Goal: Task Accomplishment & Management: Manage account settings

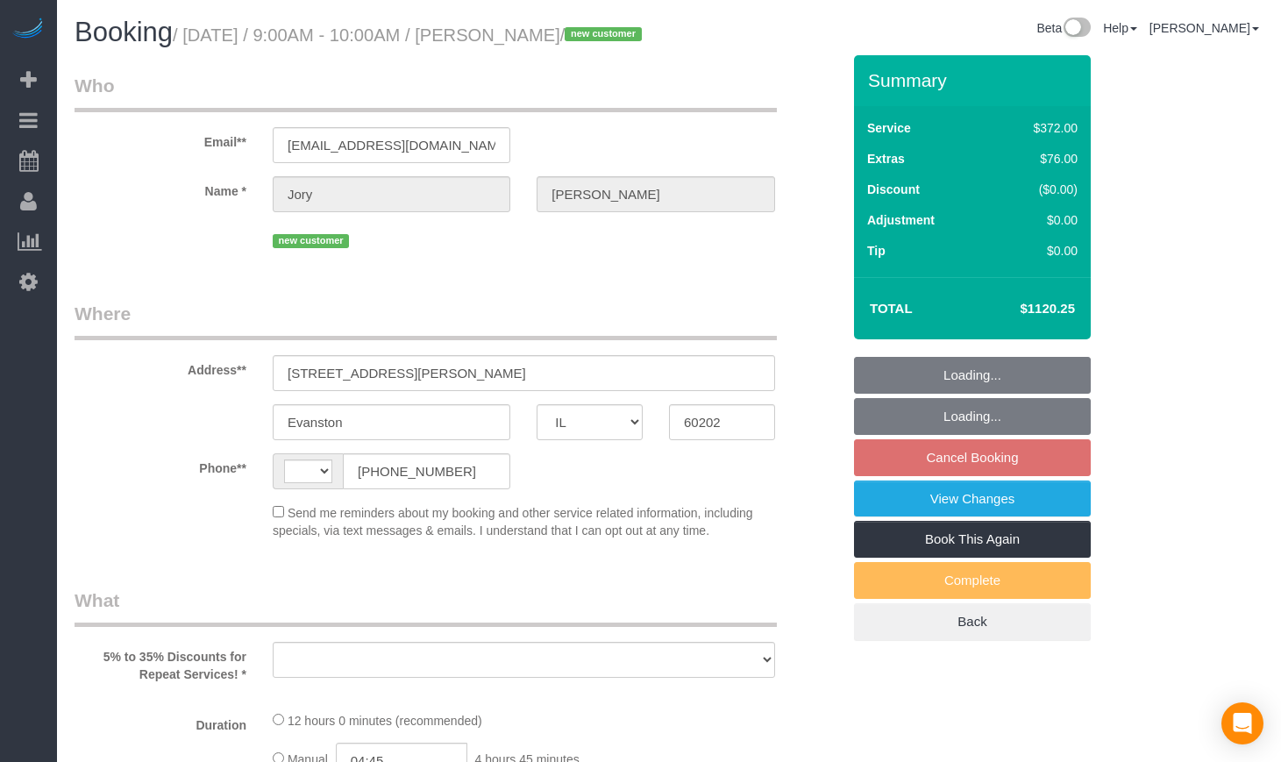
select select "IL"
select select "string:[GEOGRAPHIC_DATA]"
select select "object:348"
select select "string:fspay-d3c64942-7081-4186-955f-4fbb25d35788"
select select "number:1"
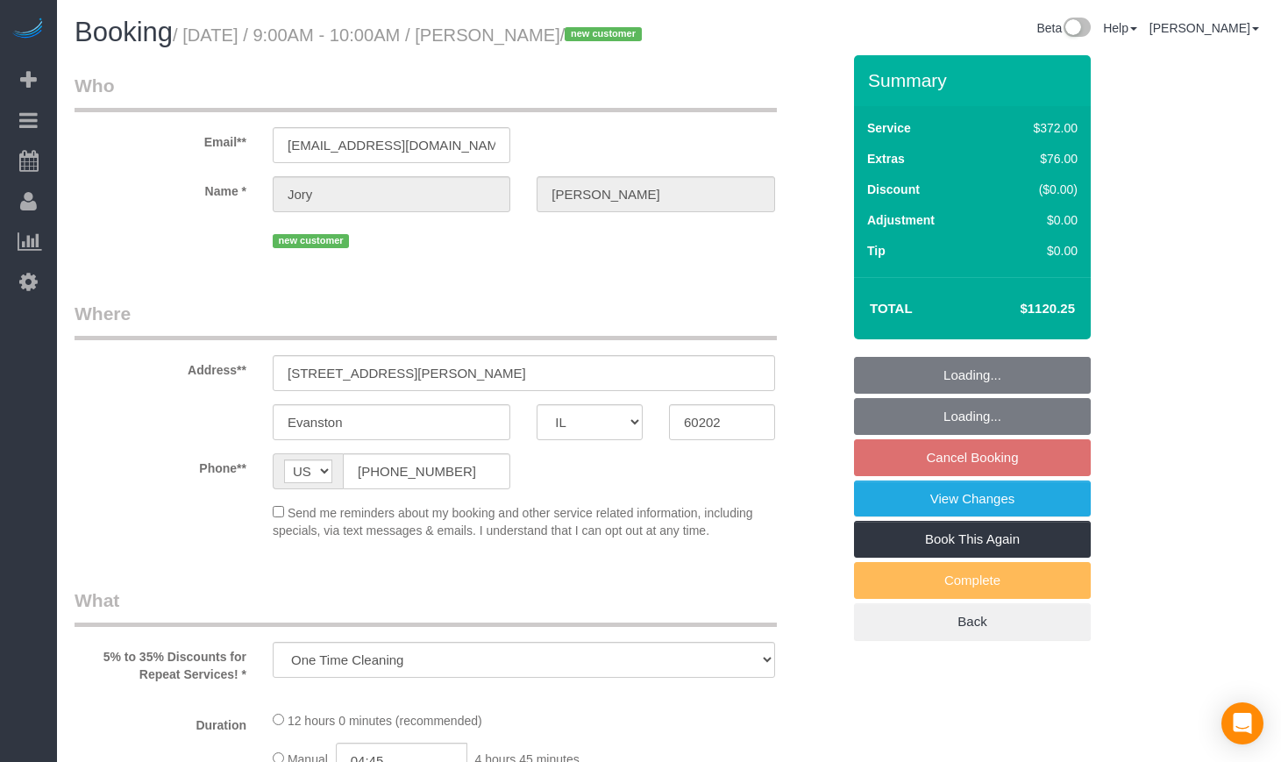
select select "number:69"
select select "number:139"
select select "number:104"
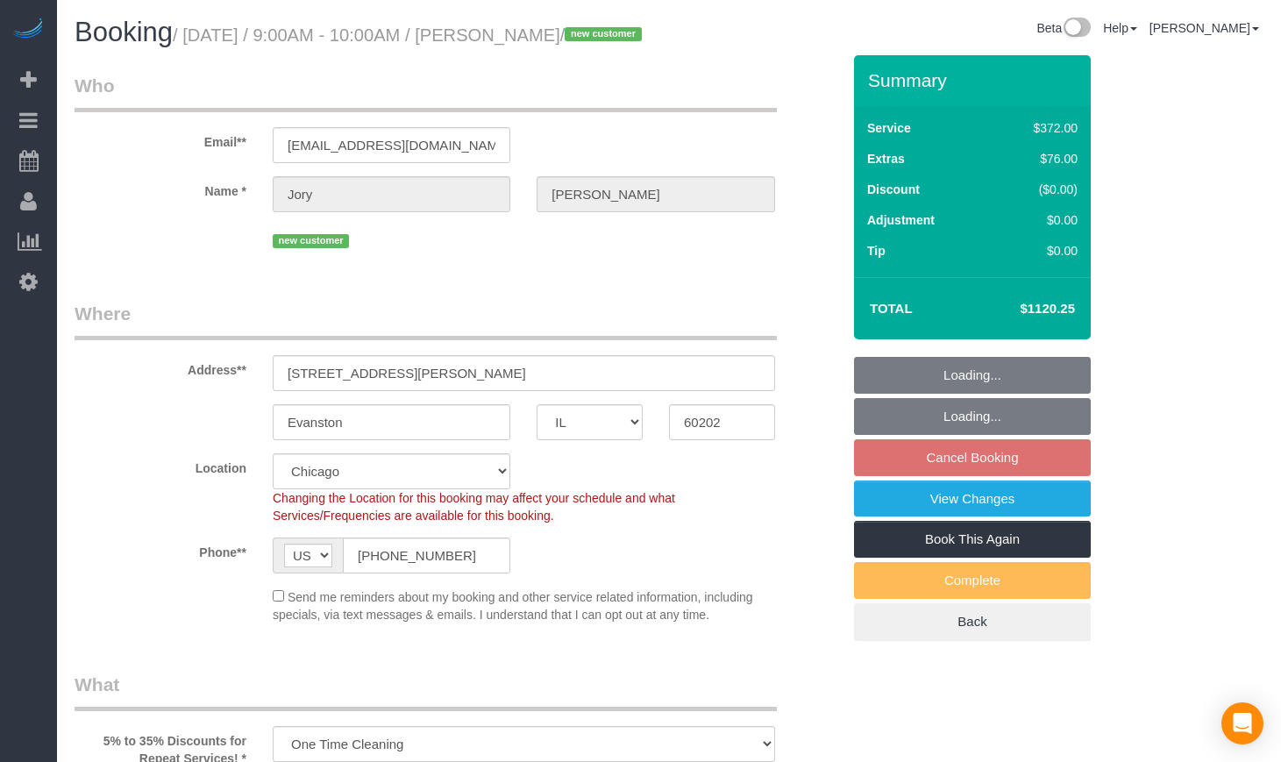
select select "514"
select select "5"
select select "1"
select select "10"
select select "object:1117"
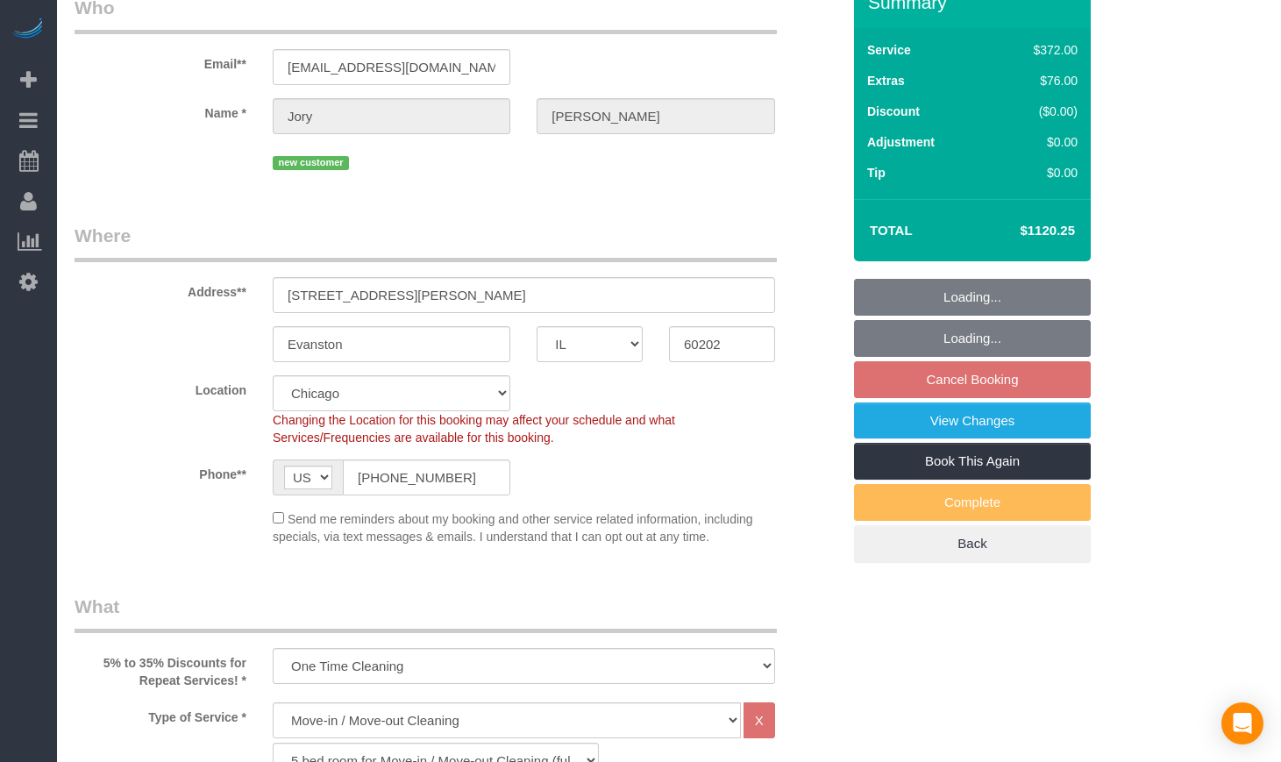
select select "spot1"
select select "5"
select select "1"
select select "10"
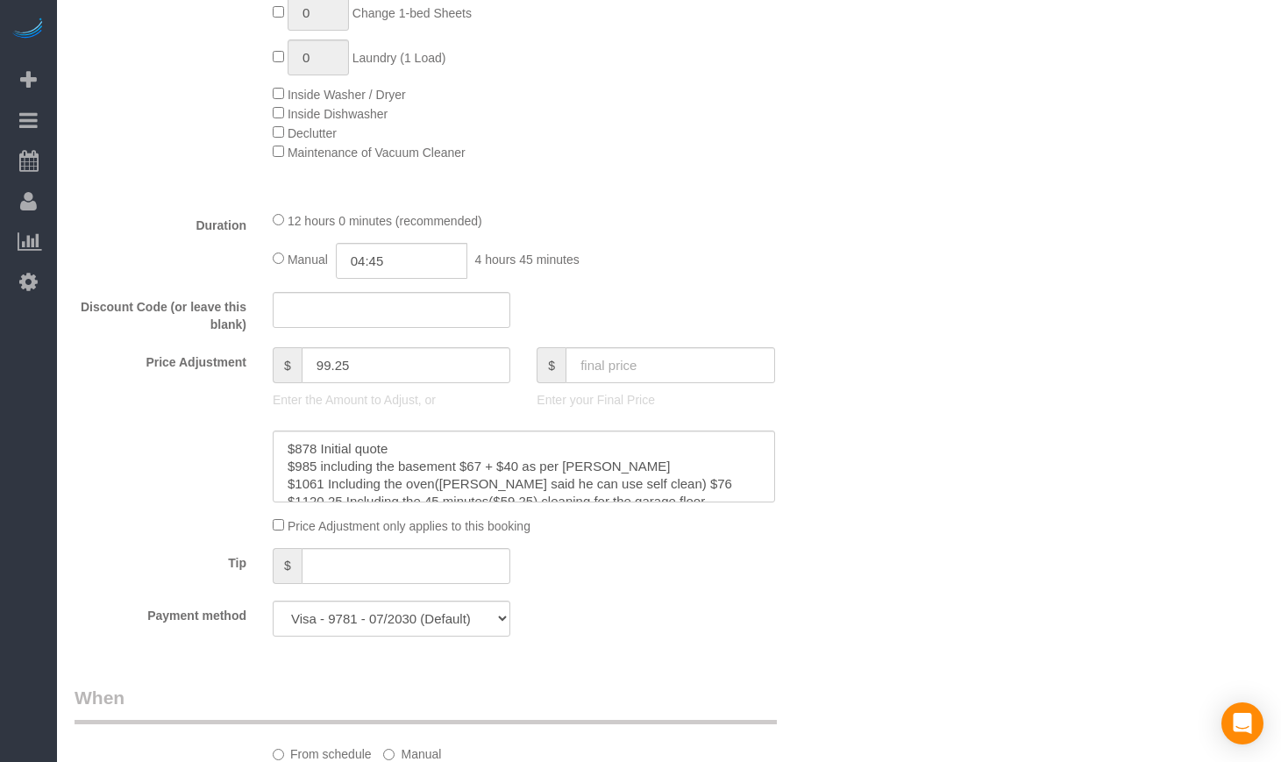
scroll to position [1607, 0]
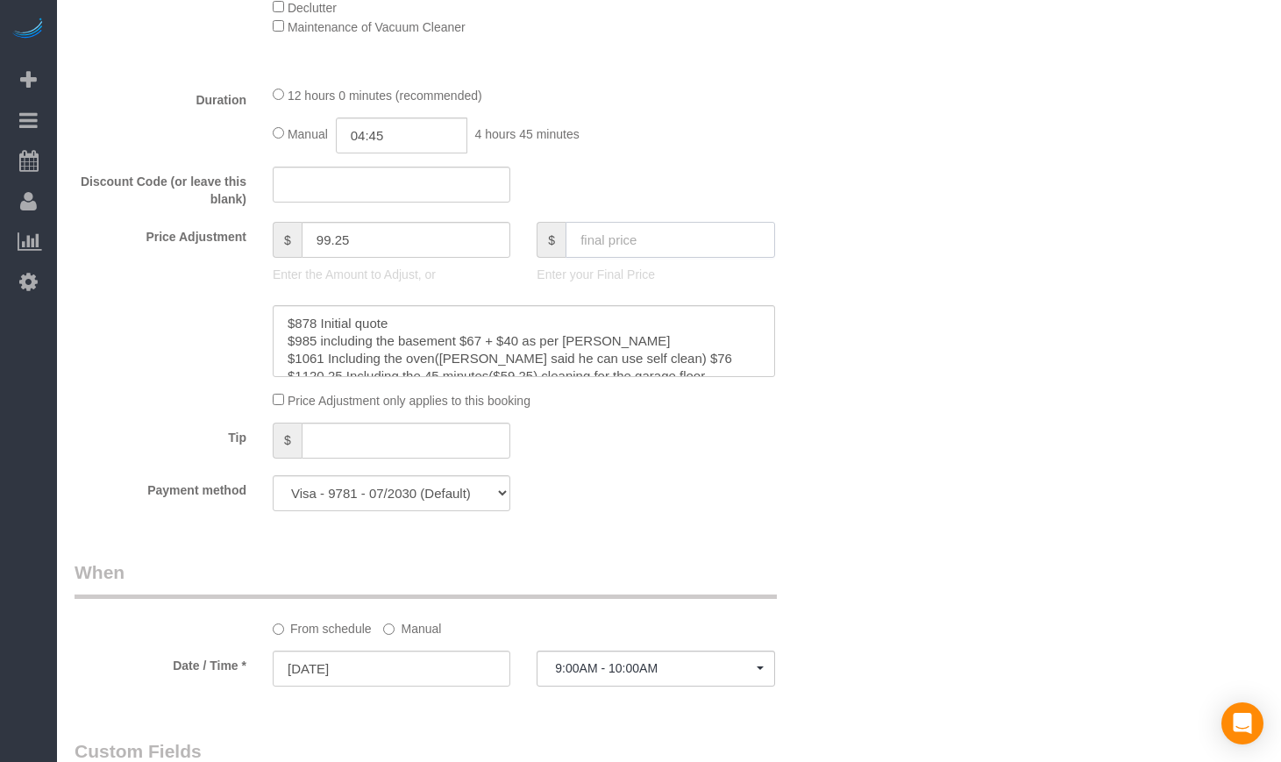
drag, startPoint x: 630, startPoint y: 272, endPoint x: 1054, endPoint y: 272, distance: 424.2
click at [630, 258] on input "text" at bounding box center [669, 240] width 209 height 36
click at [461, 258] on input "99.25" at bounding box center [406, 240] width 209 height 36
paste input "1238.7"
type input "1"
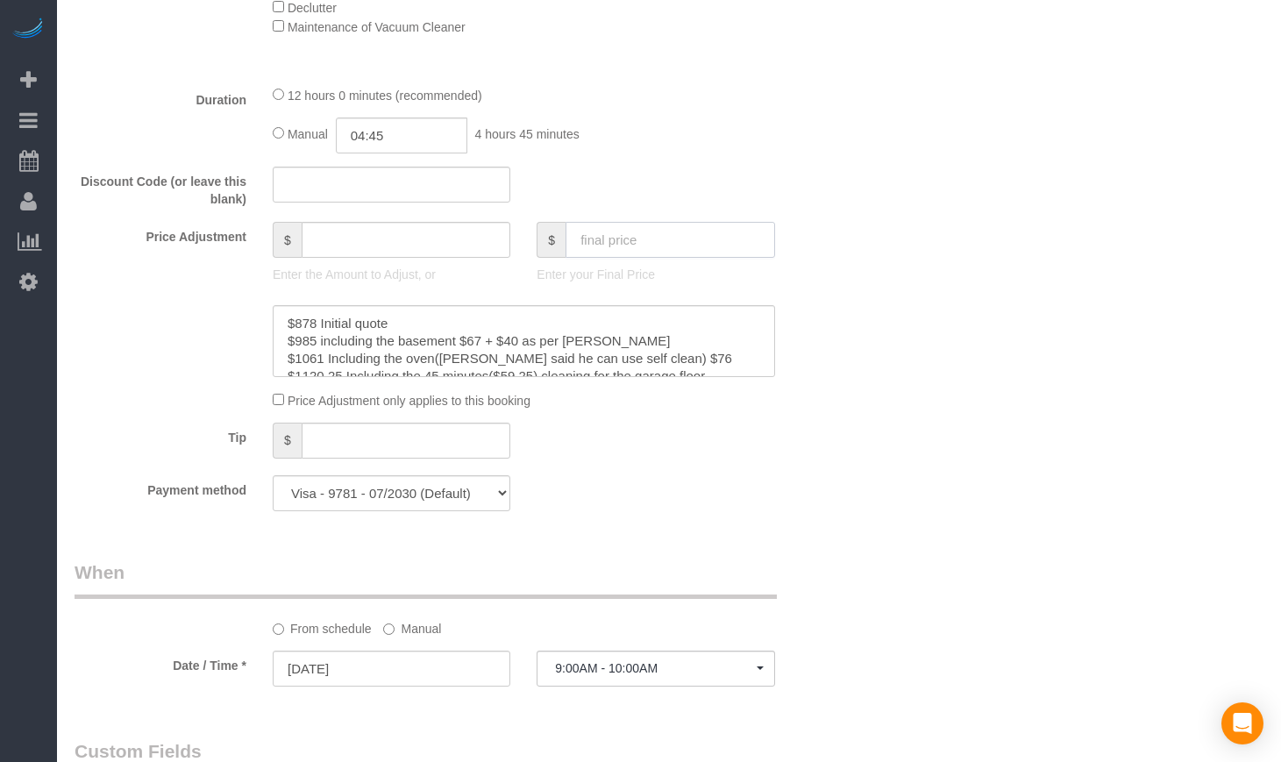
paste input "1238.75"
type input "1238.75"
click at [903, 249] on div "Who Email** emjorhoffman@gmail.com Name * Jory Hoffman new customer Where Addre…" at bounding box center [669, 482] width 1189 height 4066
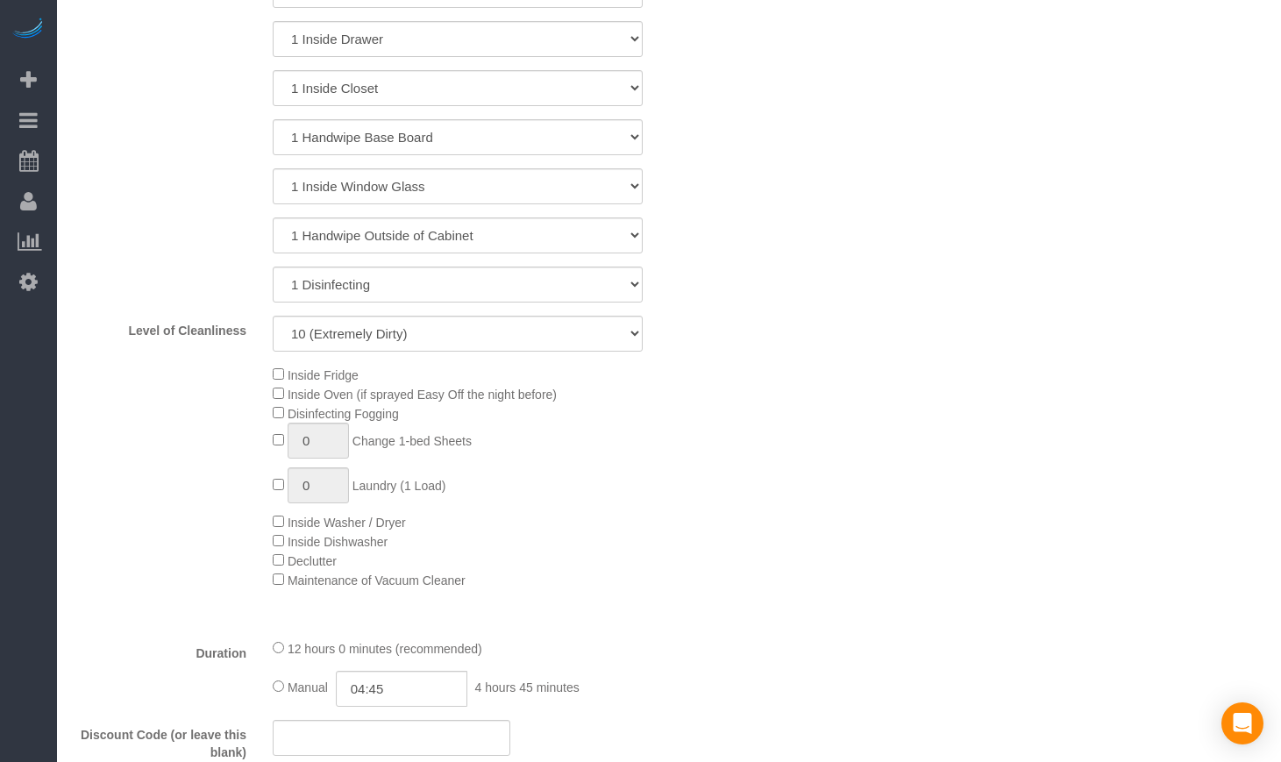
type input "217.75"
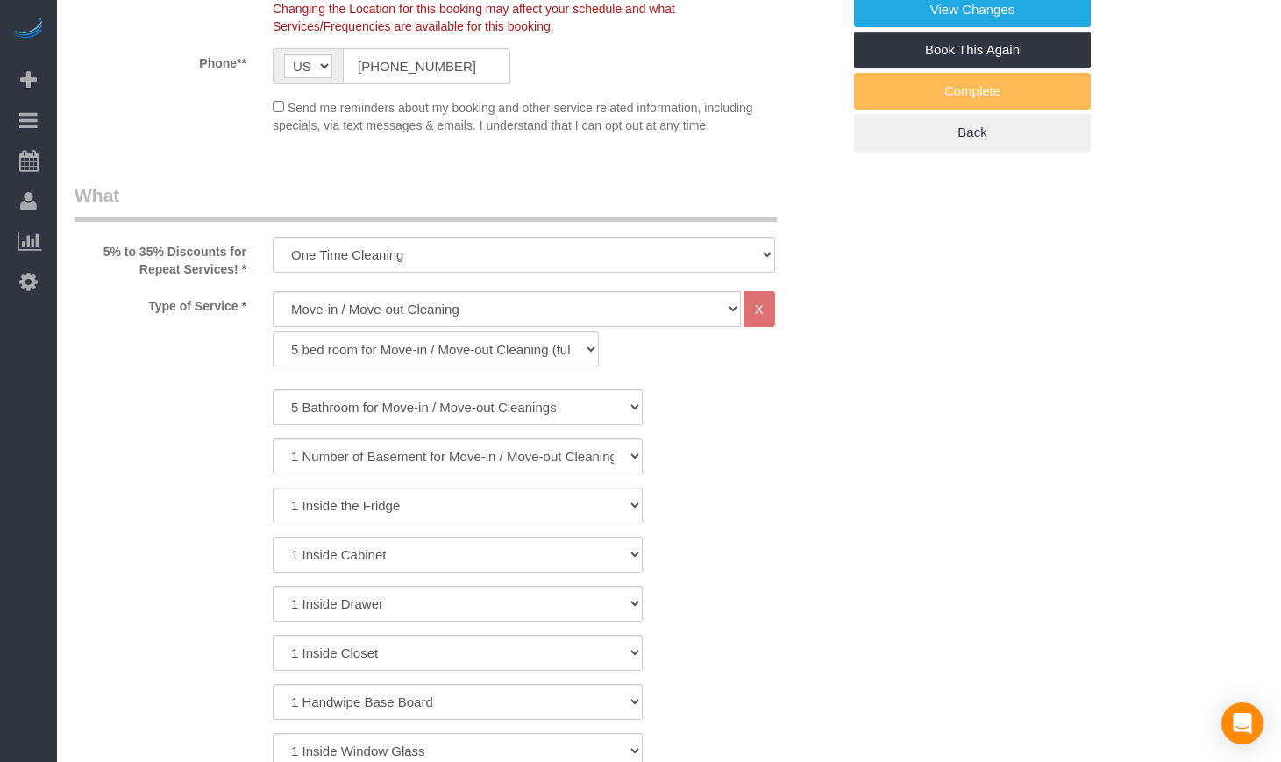
scroll to position [146, 0]
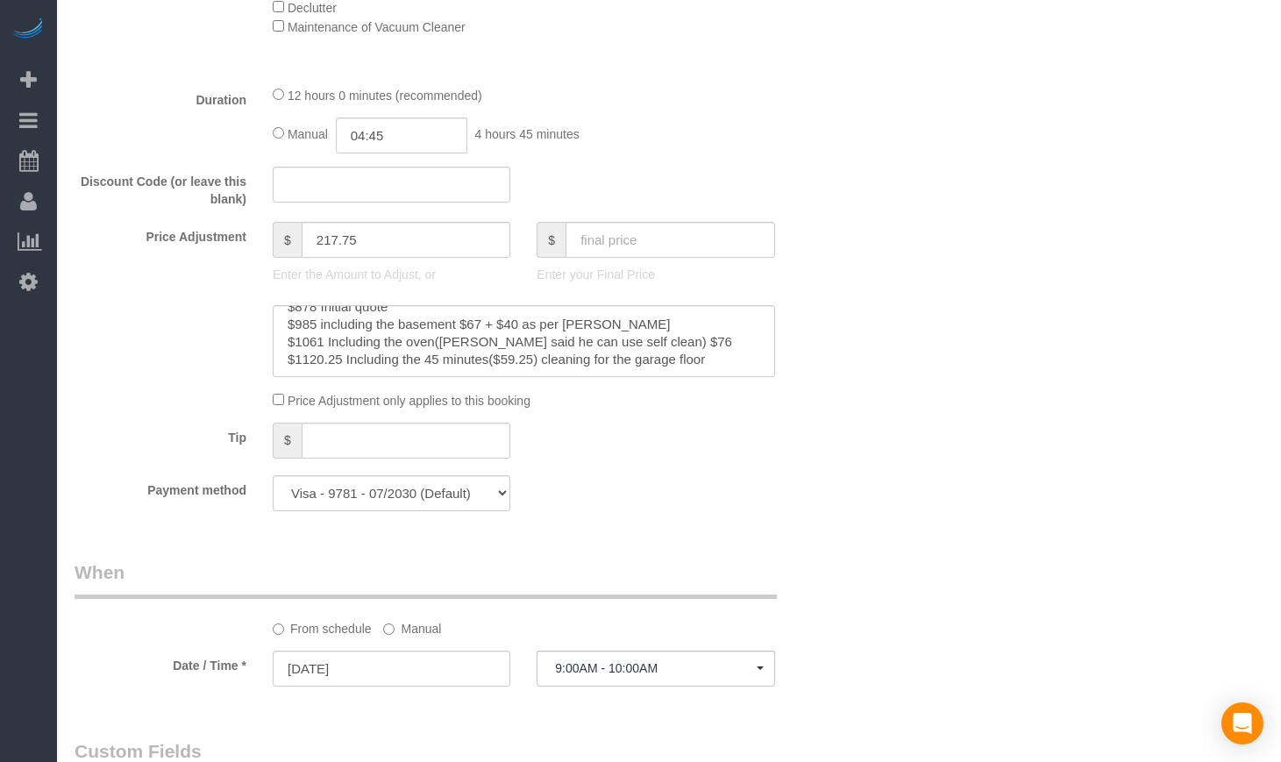
scroll to position [18, 0]
click at [715, 377] on textarea at bounding box center [524, 341] width 502 height 72
click at [727, 377] on textarea at bounding box center [524, 341] width 502 height 72
click at [707, 353] on textarea at bounding box center [524, 341] width 502 height 72
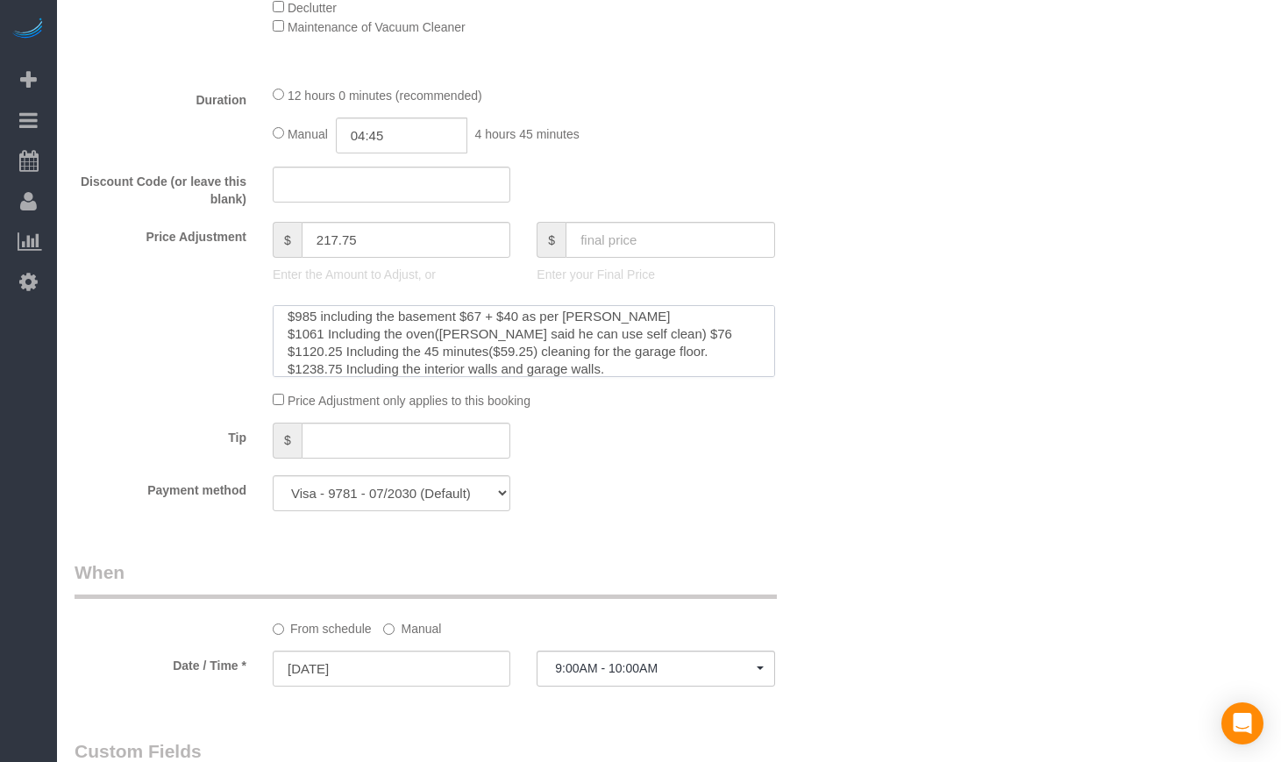
click at [696, 357] on textarea at bounding box center [524, 341] width 502 height 72
click at [423, 377] on textarea at bounding box center [524, 341] width 502 height 72
click at [617, 377] on textarea at bounding box center [524, 341] width 502 height 72
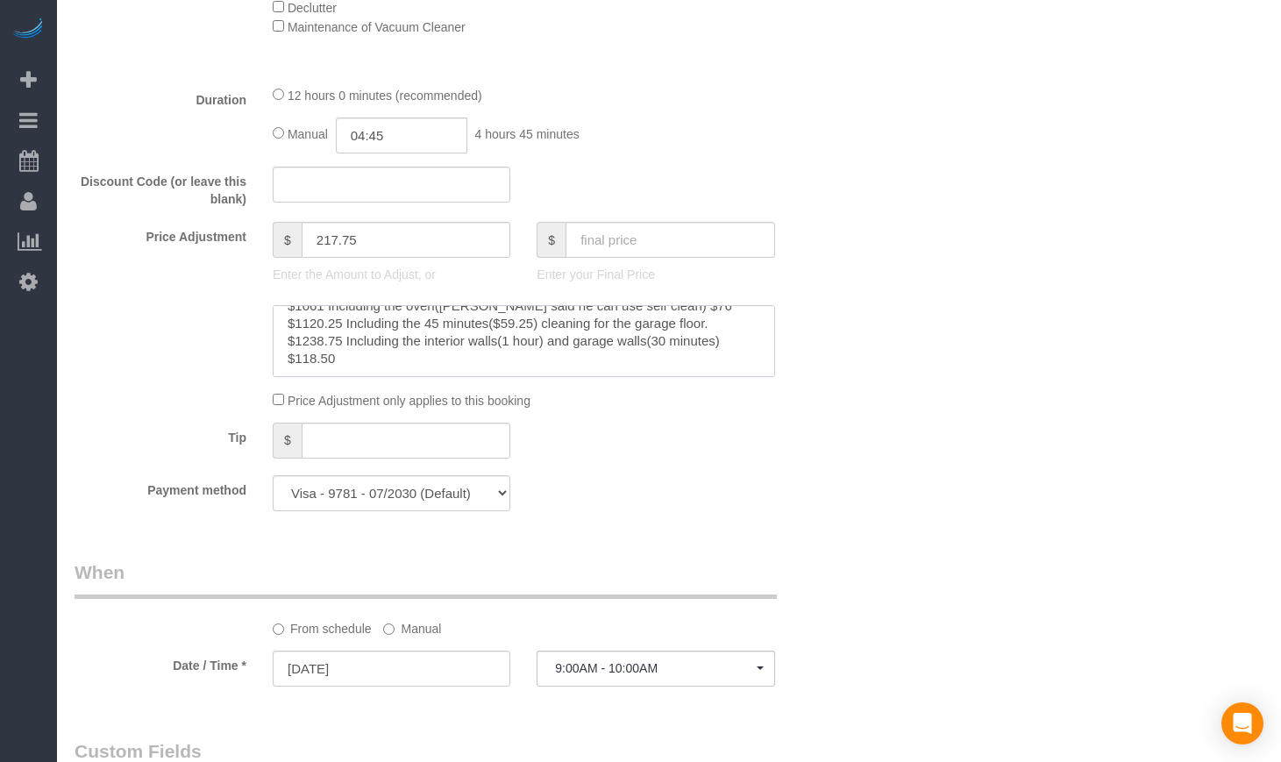
drag, startPoint x: 288, startPoint y: 394, endPoint x: 336, endPoint y: 394, distance: 47.3
click at [336, 377] on textarea at bounding box center [524, 341] width 502 height 72
click at [341, 377] on textarea at bounding box center [524, 341] width 502 height 72
drag, startPoint x: 348, startPoint y: 390, endPoint x: 289, endPoint y: 390, distance: 58.7
click at [289, 377] on textarea at bounding box center [524, 341] width 502 height 72
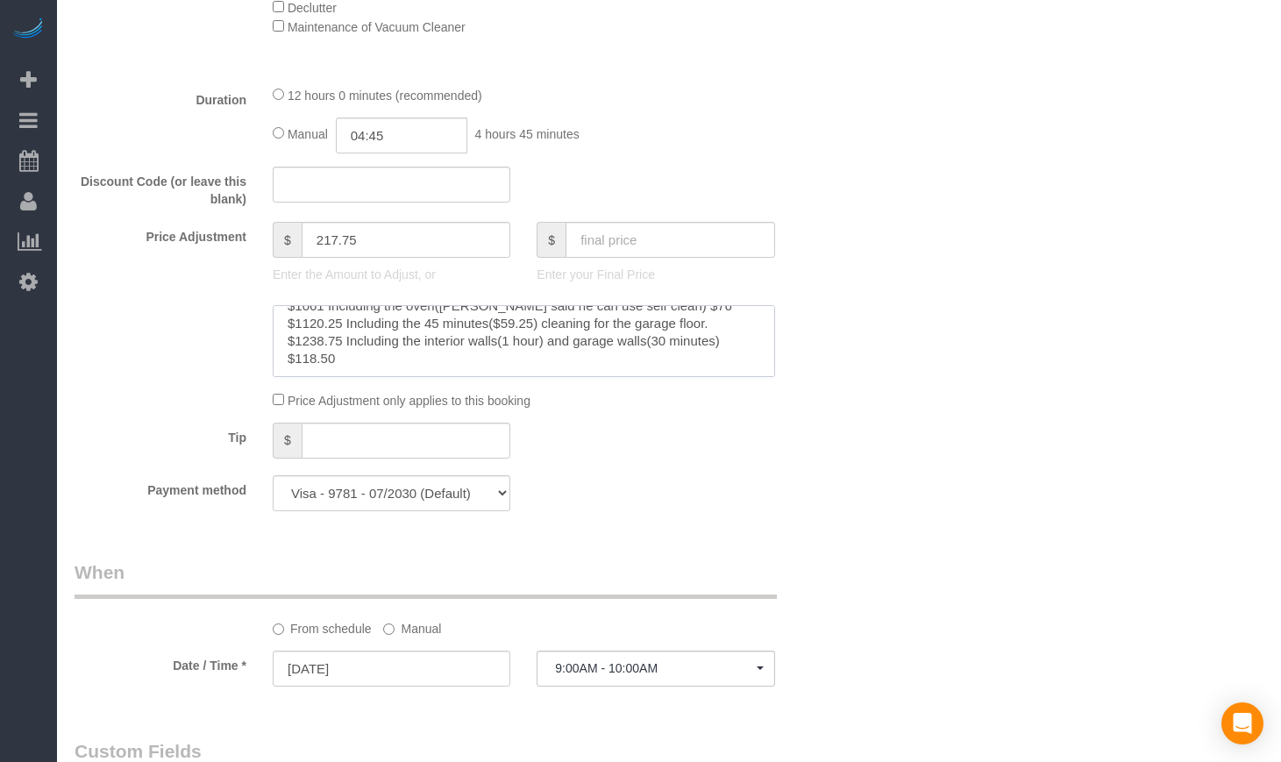
click at [415, 377] on textarea at bounding box center [524, 341] width 502 height 72
drag, startPoint x: 374, startPoint y: 387, endPoint x: 284, endPoint y: 387, distance: 90.3
click at [284, 377] on textarea at bounding box center [524, 341] width 502 height 72
type textarea "$878 Initial quote $985 including the basement $67 + $40 as per [PERSON_NAME] $…"
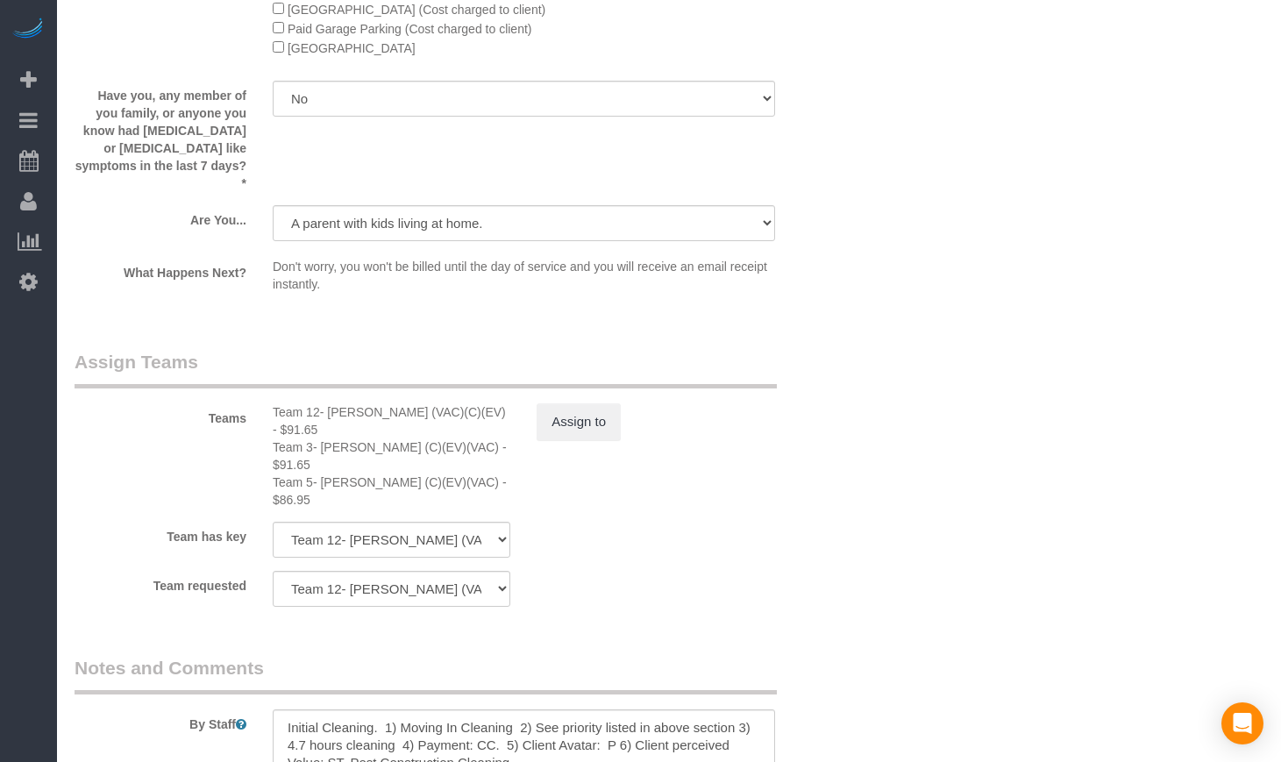
scroll to position [3068, 0]
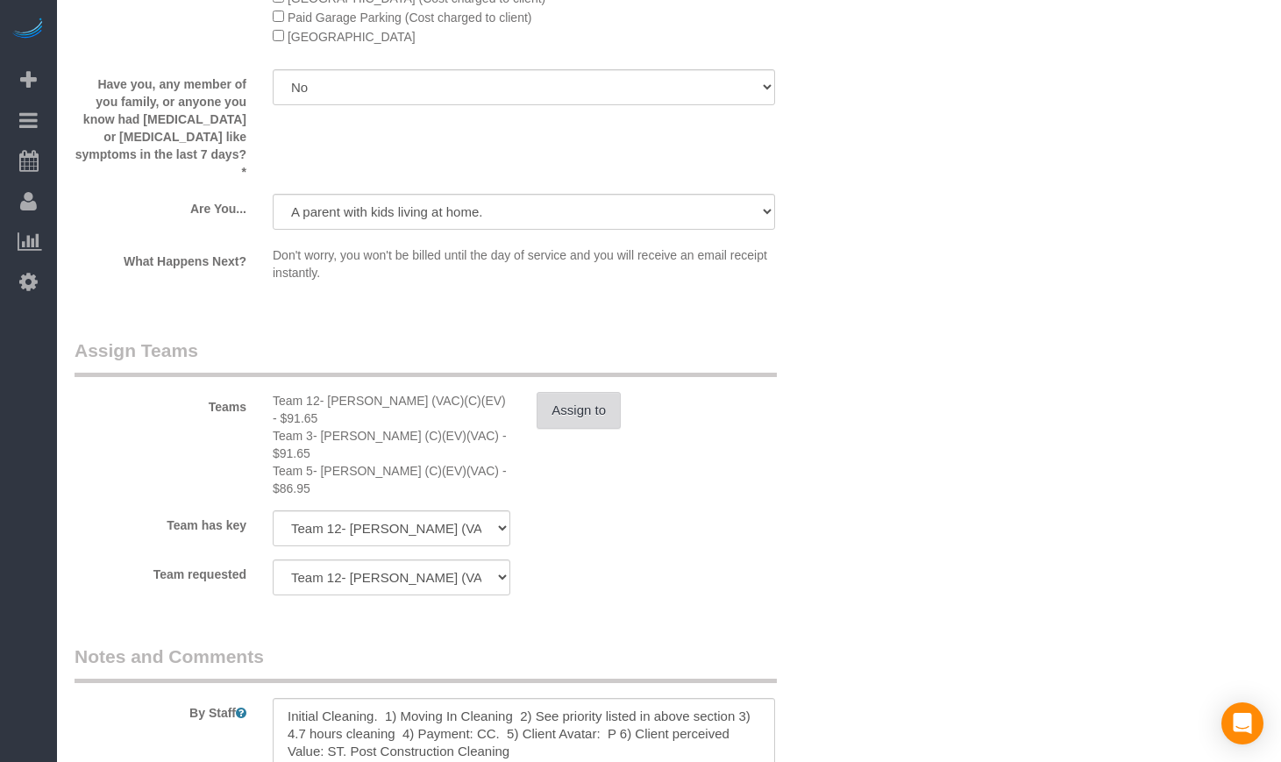
click at [571, 429] on button "Assign to" at bounding box center [578, 410] width 84 height 37
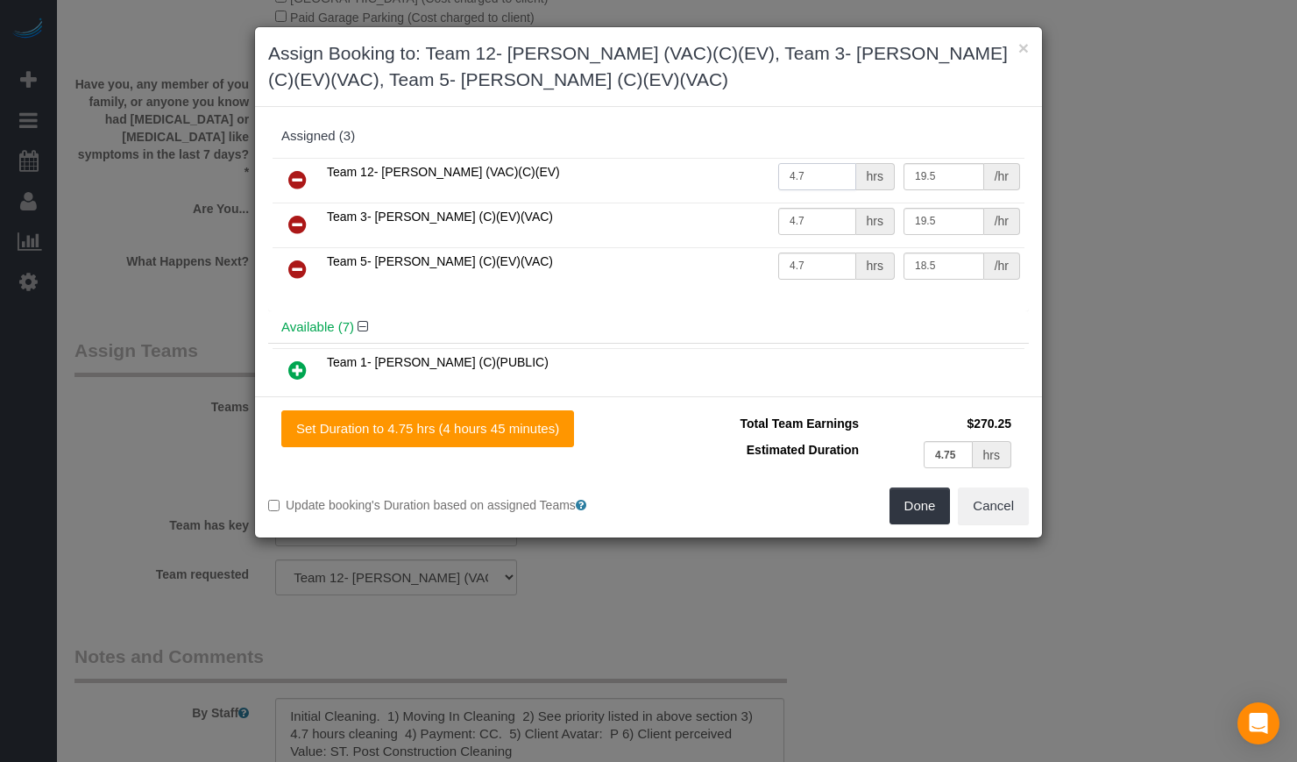
drag, startPoint x: 773, startPoint y: 171, endPoint x: 678, endPoint y: 166, distance: 94.8
click at [702, 171] on tr "Team 12- Candice P. (VAC)(C)(EV) 4.7 hrs 19.5 /hr" at bounding box center [649, 180] width 752 height 45
type input "5.23"
drag, startPoint x: 800, startPoint y: 216, endPoint x: 733, endPoint y: 217, distance: 67.5
click at [727, 217] on tr "Team 3- Corrina (C)(EV)(VAC) 5.23 hrs 19.5 /hr" at bounding box center [649, 224] width 752 height 45
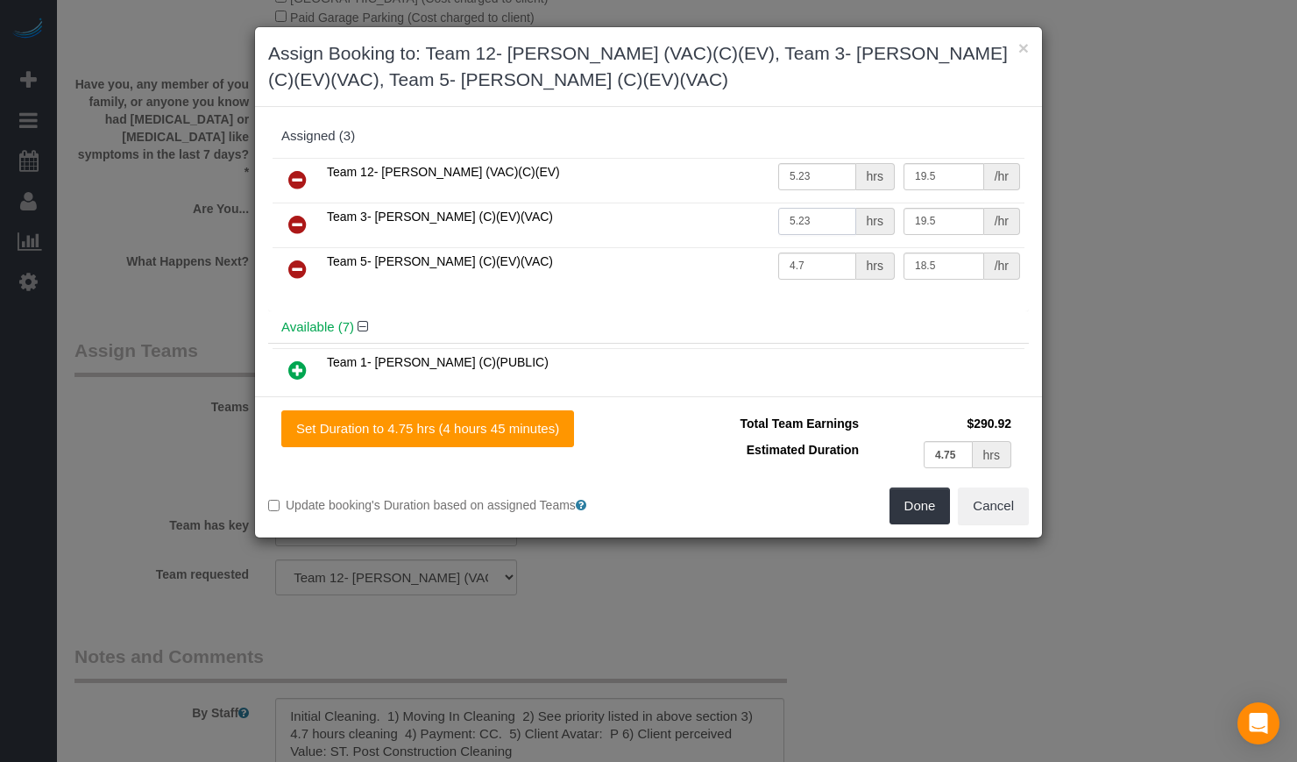
type input "5.23"
drag, startPoint x: 802, startPoint y: 267, endPoint x: 700, endPoint y: 250, distance: 103.2
click at [700, 250] on tr "Team 5- Ashley (C)(EV)(VAC) 4.7 hrs 18.5 /hr" at bounding box center [649, 269] width 752 height 45
paste input "5.23"
type input "5.23"
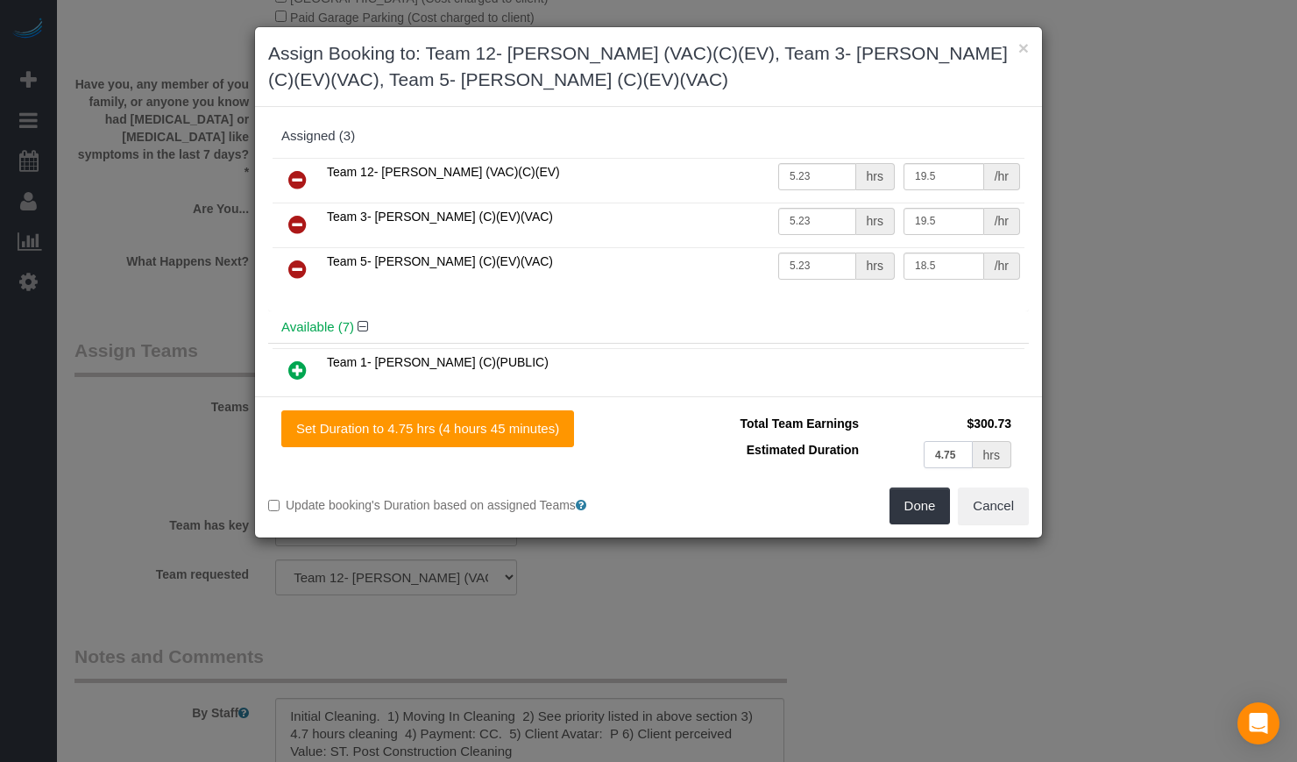
click at [944, 454] on input "4.75" at bounding box center [948, 454] width 49 height 27
paste input "5.23"
type input "5.23"
click at [918, 499] on button "Done" at bounding box center [920, 505] width 61 height 37
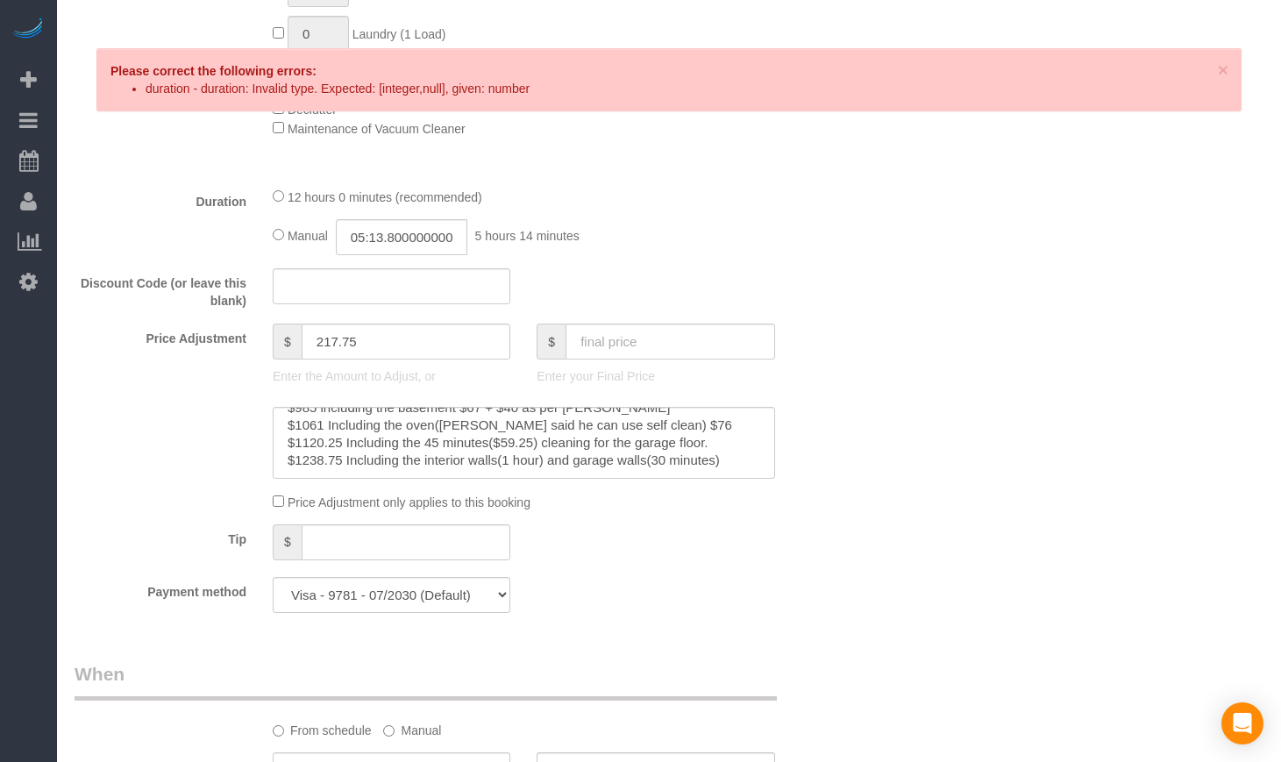
scroll to position [1461, 0]
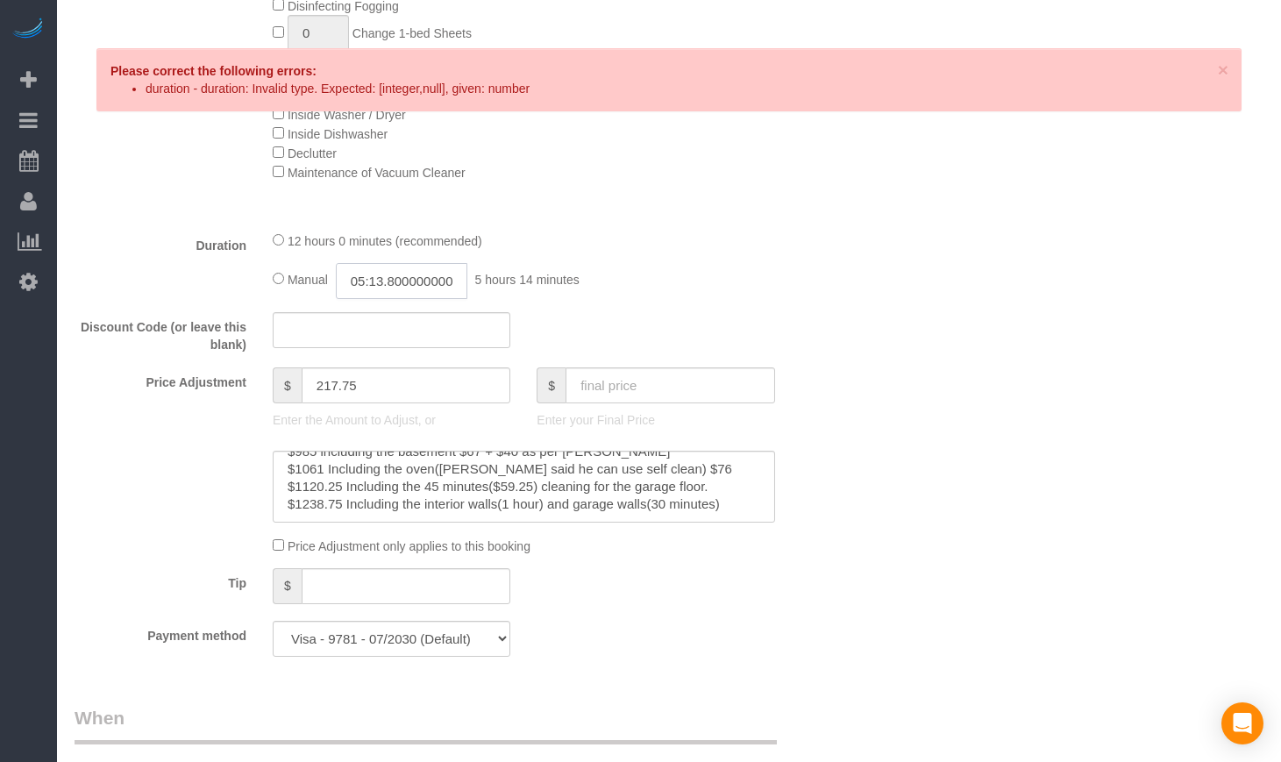
click at [436, 299] on input "05:13.800000000000011" at bounding box center [401, 281] width 131 height 36
type input "05:15"
select select "spot6"
select select "spot11"
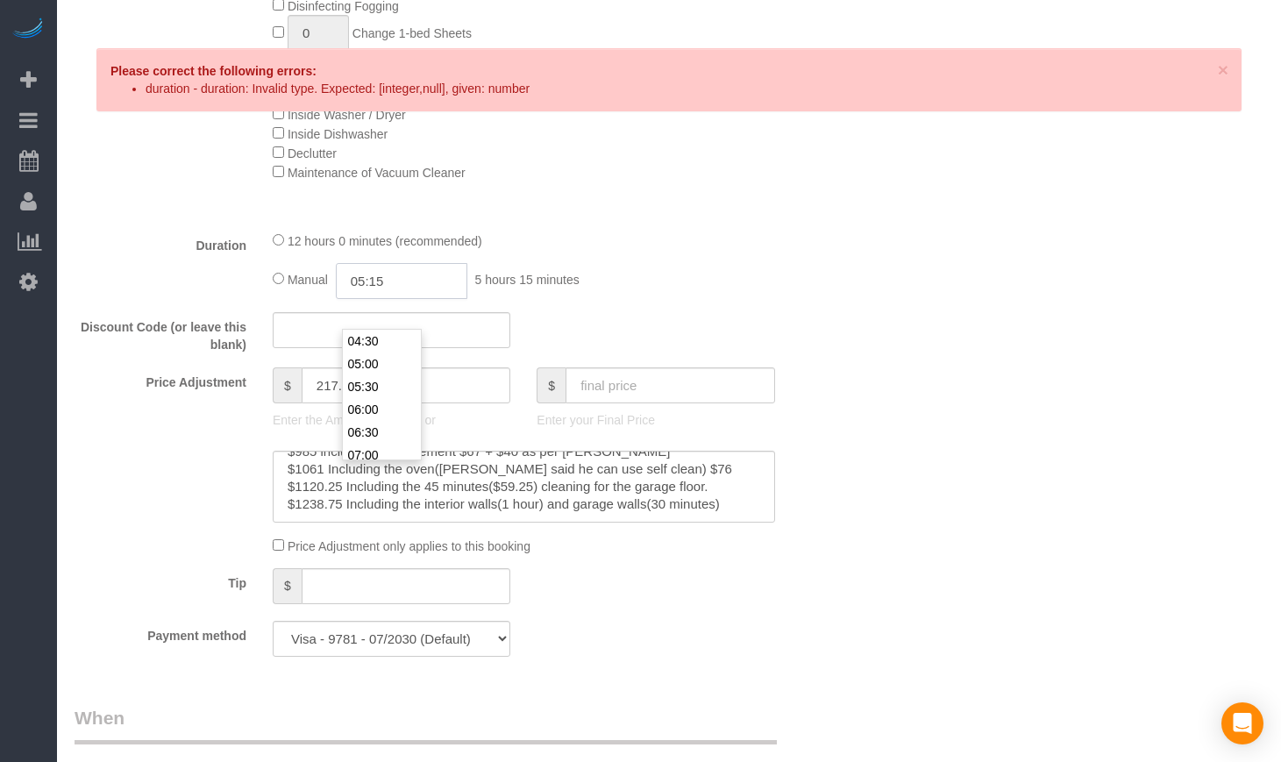
type input "05:15"
click at [823, 299] on div "Duration 12 hours 0 minutes (recommended) Manual 05:15 5 hours 15 minutes" at bounding box center [457, 265] width 792 height 68
select select "spot16"
select select "spot21"
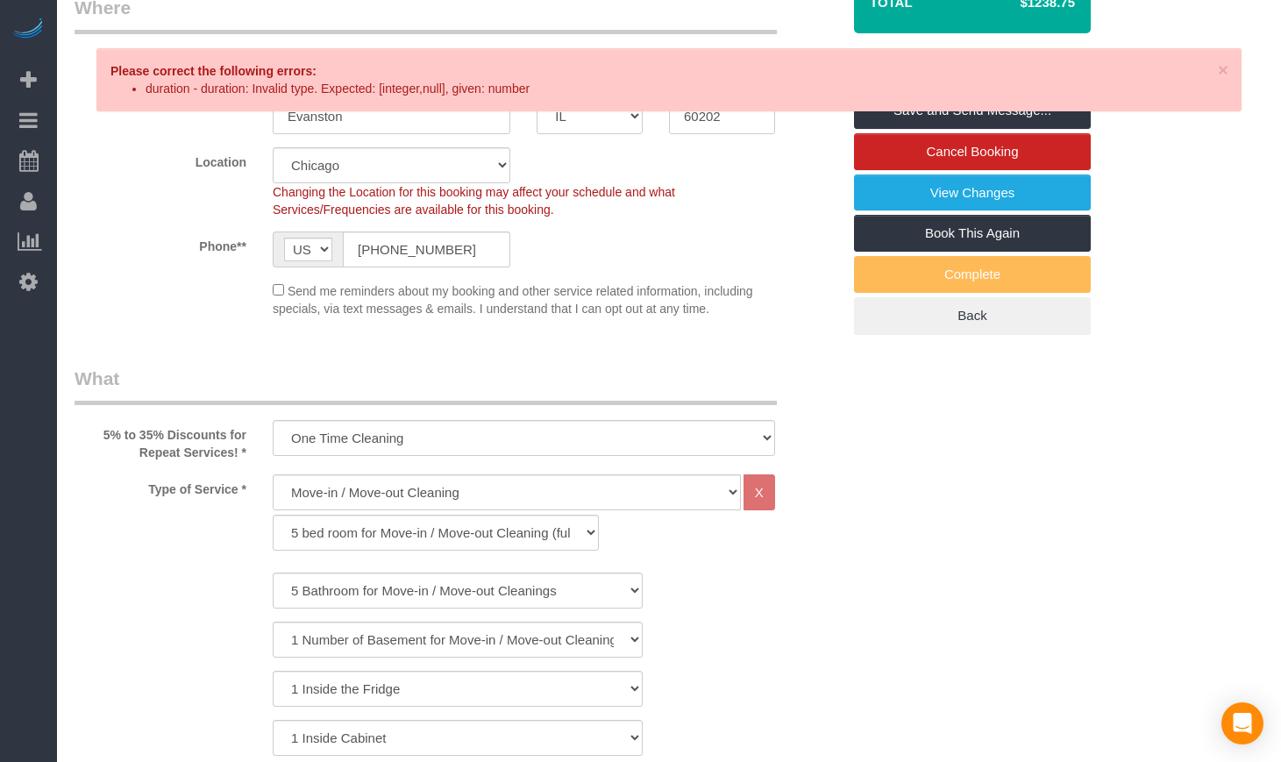
scroll to position [0, 0]
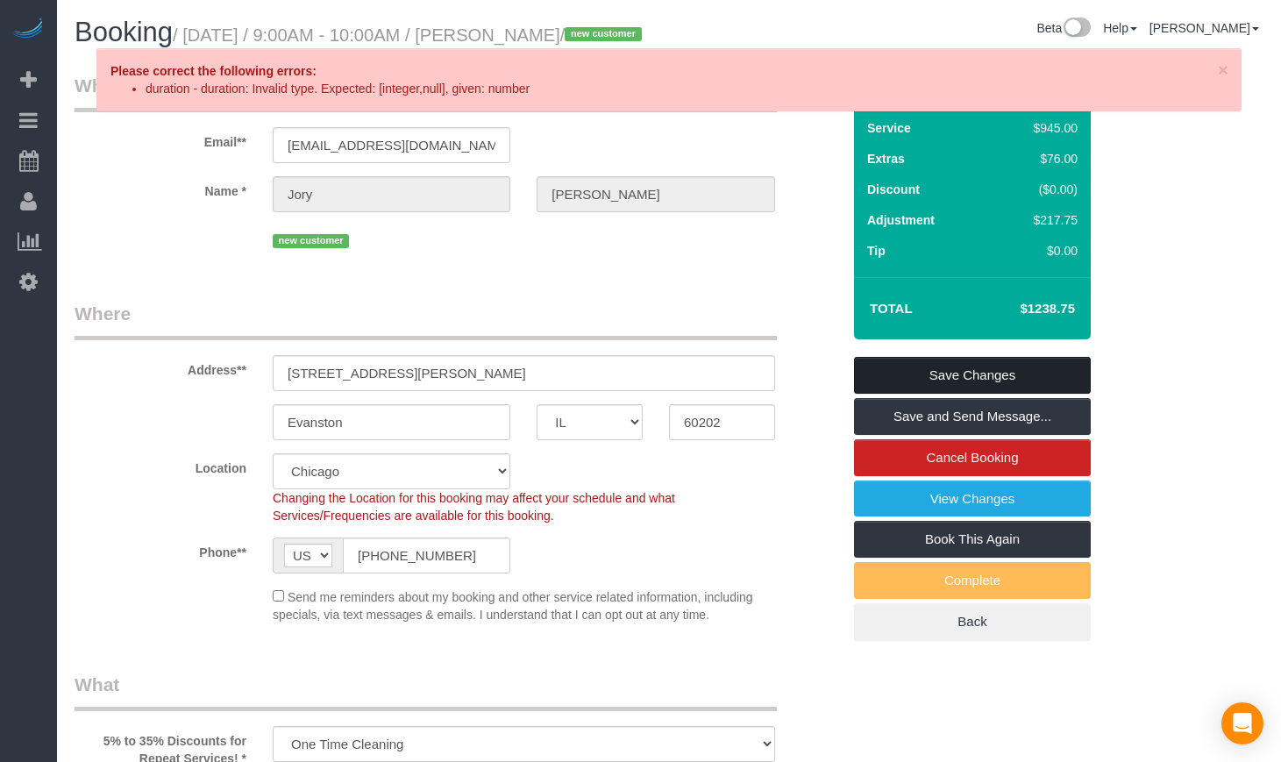
click at [944, 394] on link "Save Changes" at bounding box center [972, 375] width 237 height 37
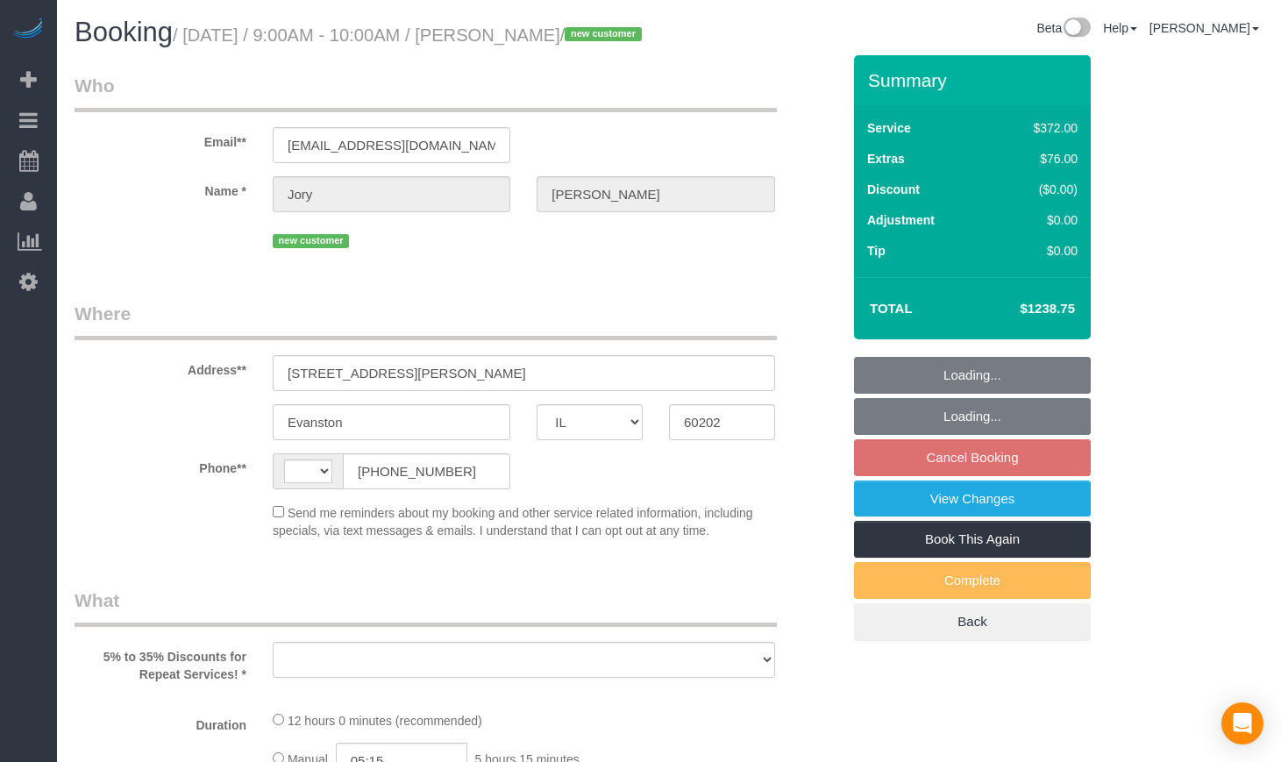
select select "IL"
select select "string:[GEOGRAPHIC_DATA]"
select select "string:fspay-d3c64942-7081-4186-955f-4fbb25d35788"
select select "number:1"
select select "number:69"
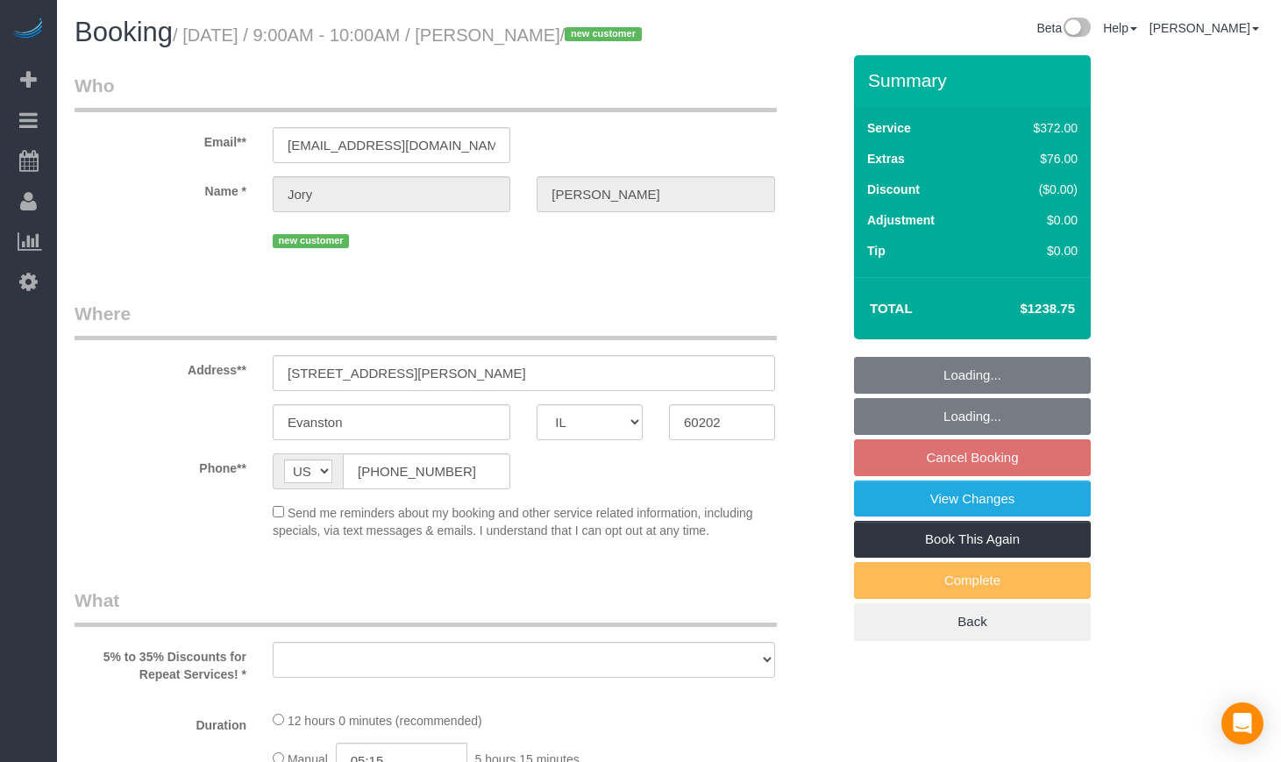
select select "number:139"
select select "number:104"
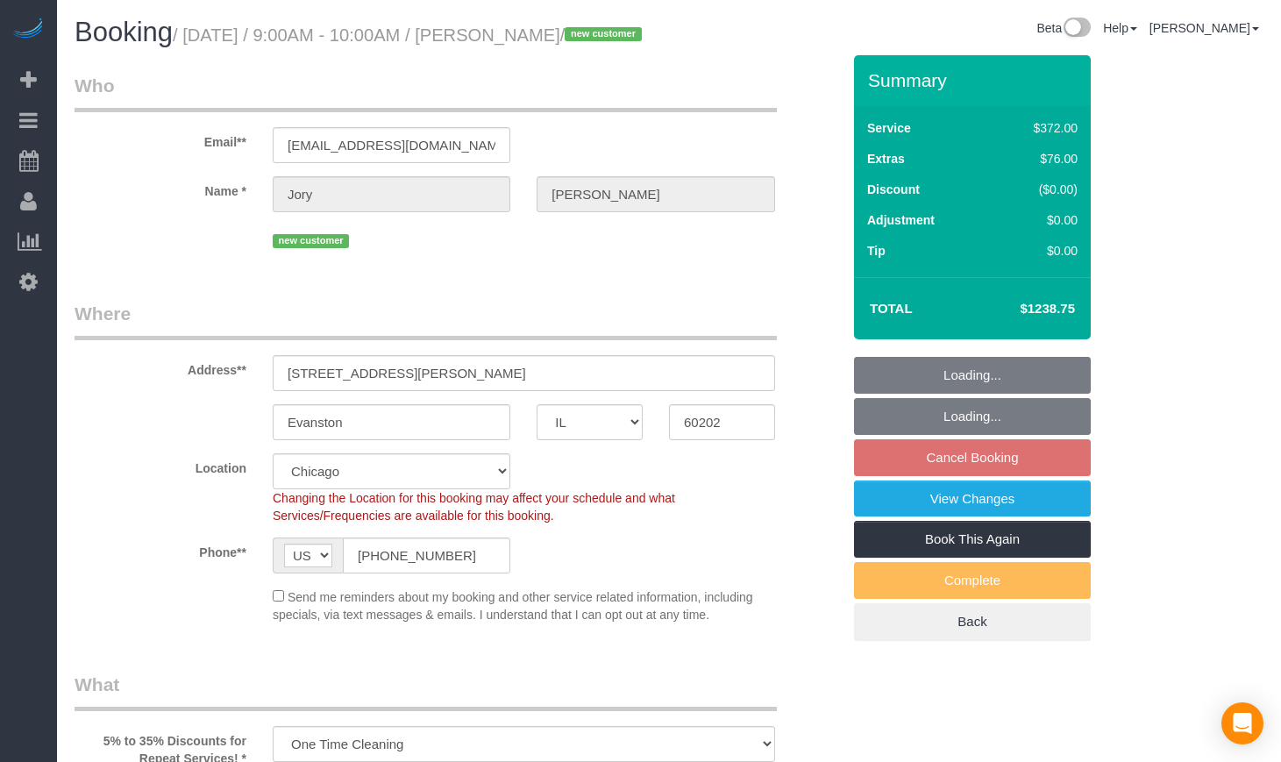
select select "object:821"
select select "spot1"
select select "514"
select select "5"
select select "1"
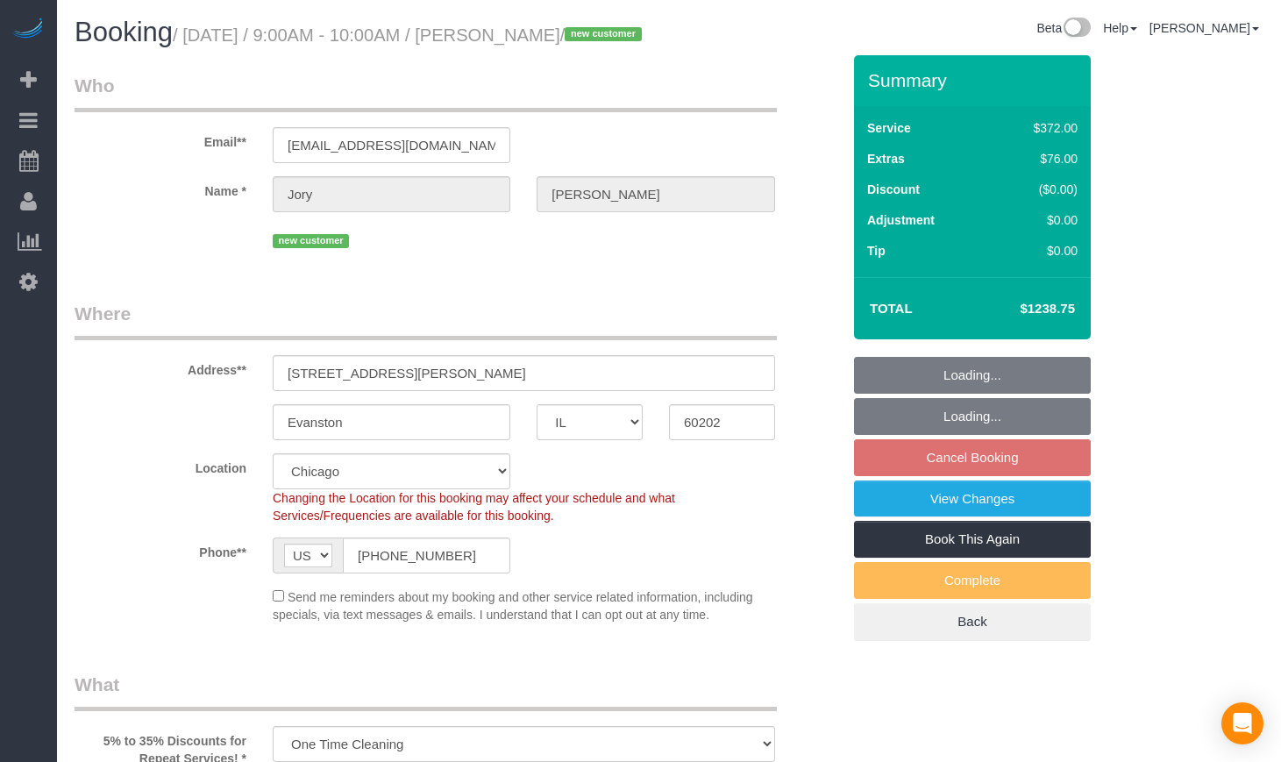
select select "10"
select select "object:1122"
select select "5"
select select "1"
select select "10"
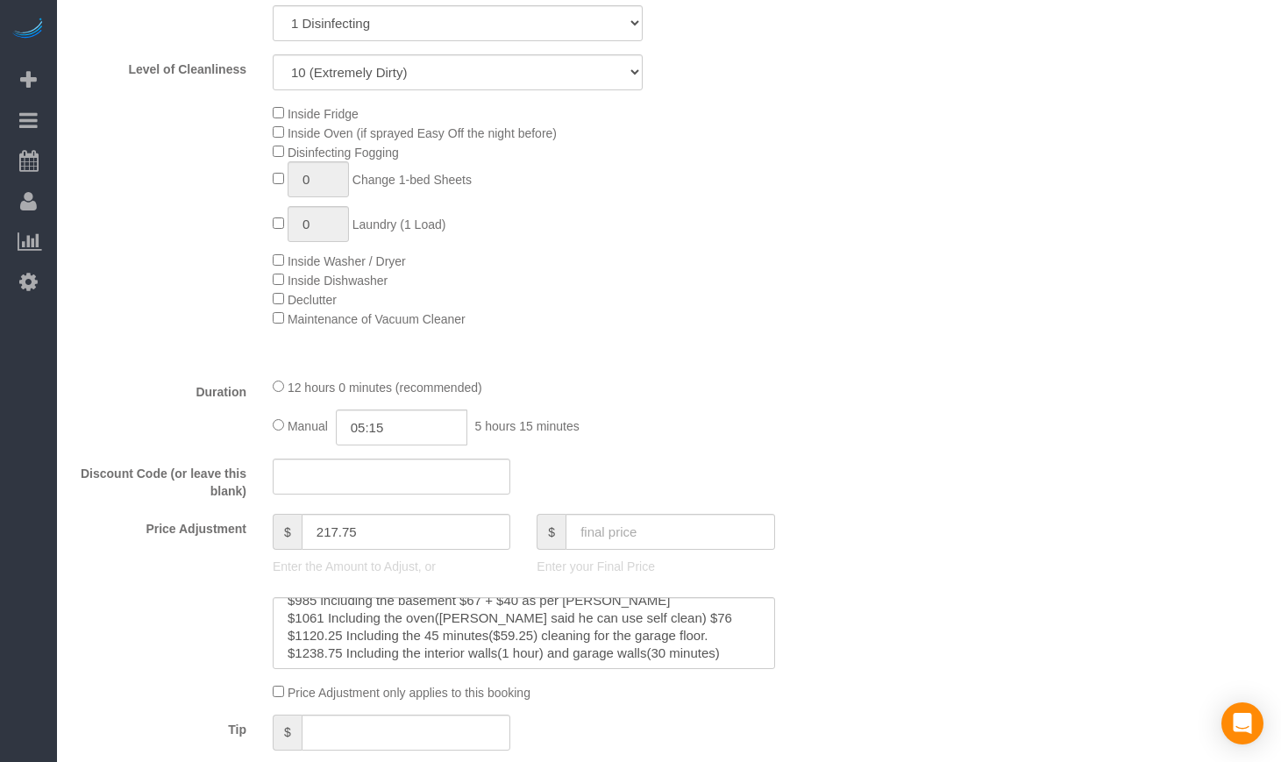
scroll to position [35, 0]
click at [671, 646] on textarea at bounding box center [524, 633] width 502 height 72
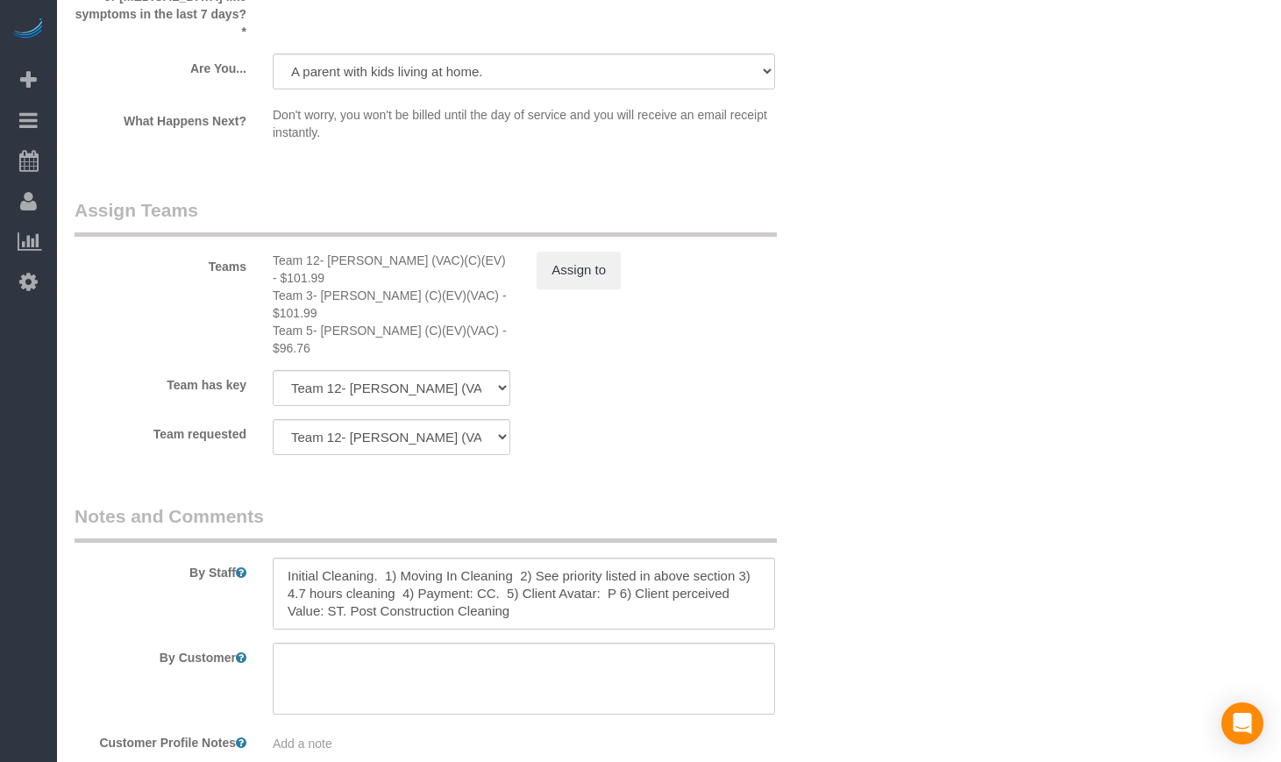
scroll to position [3214, 0]
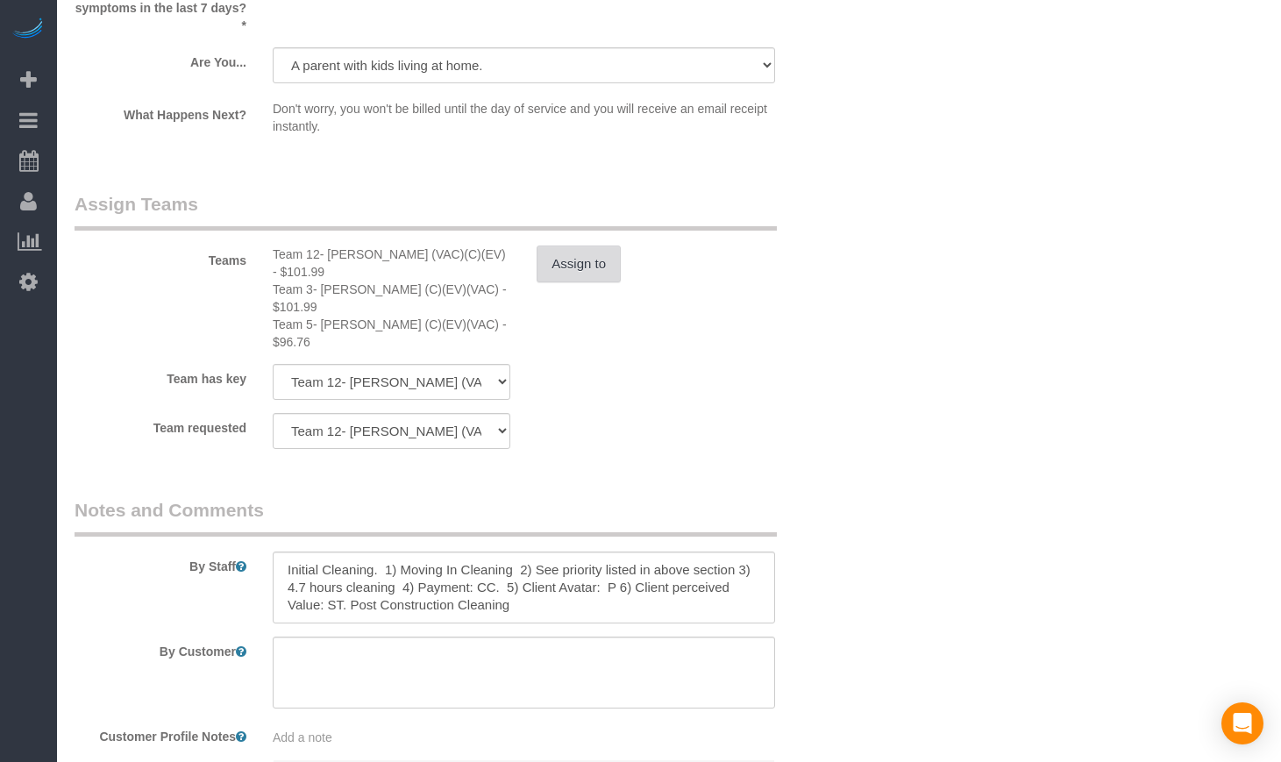
click at [597, 282] on button "Assign to" at bounding box center [578, 263] width 84 height 37
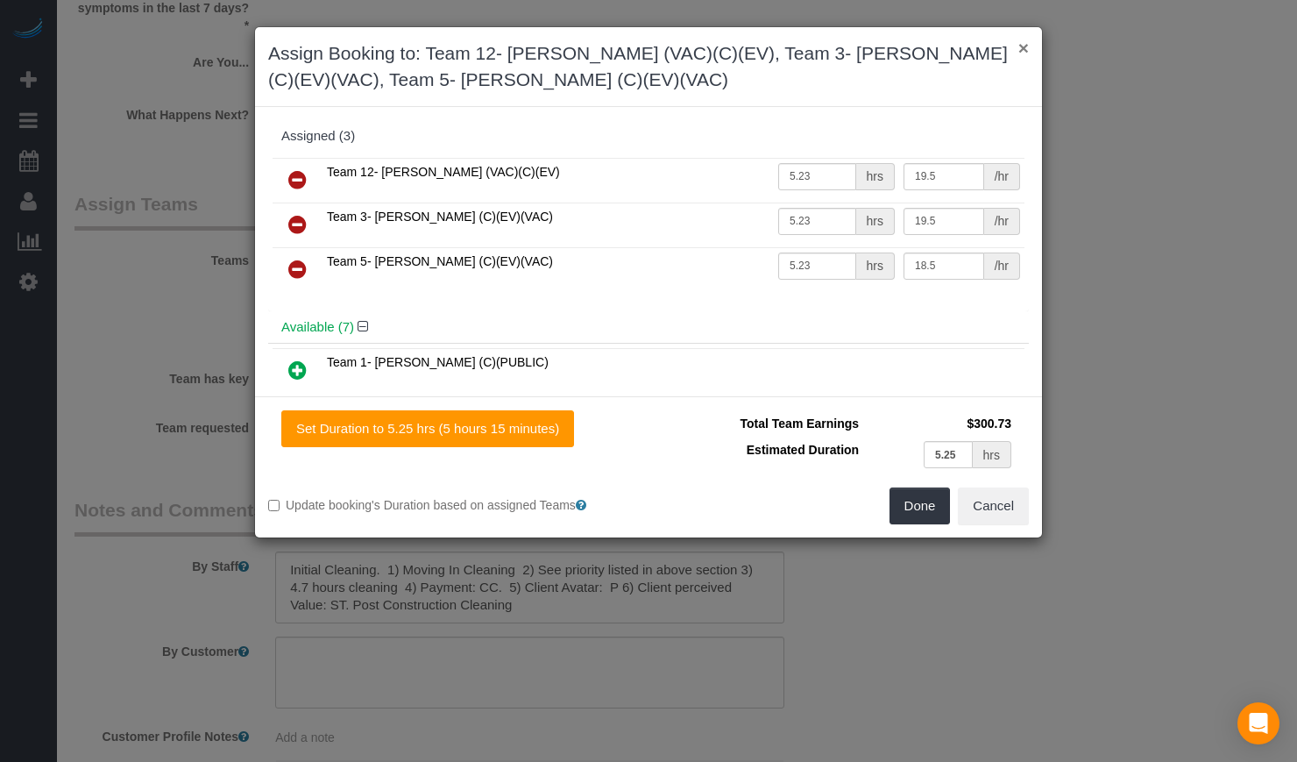
click at [1022, 45] on button "×" at bounding box center [1023, 48] width 11 height 18
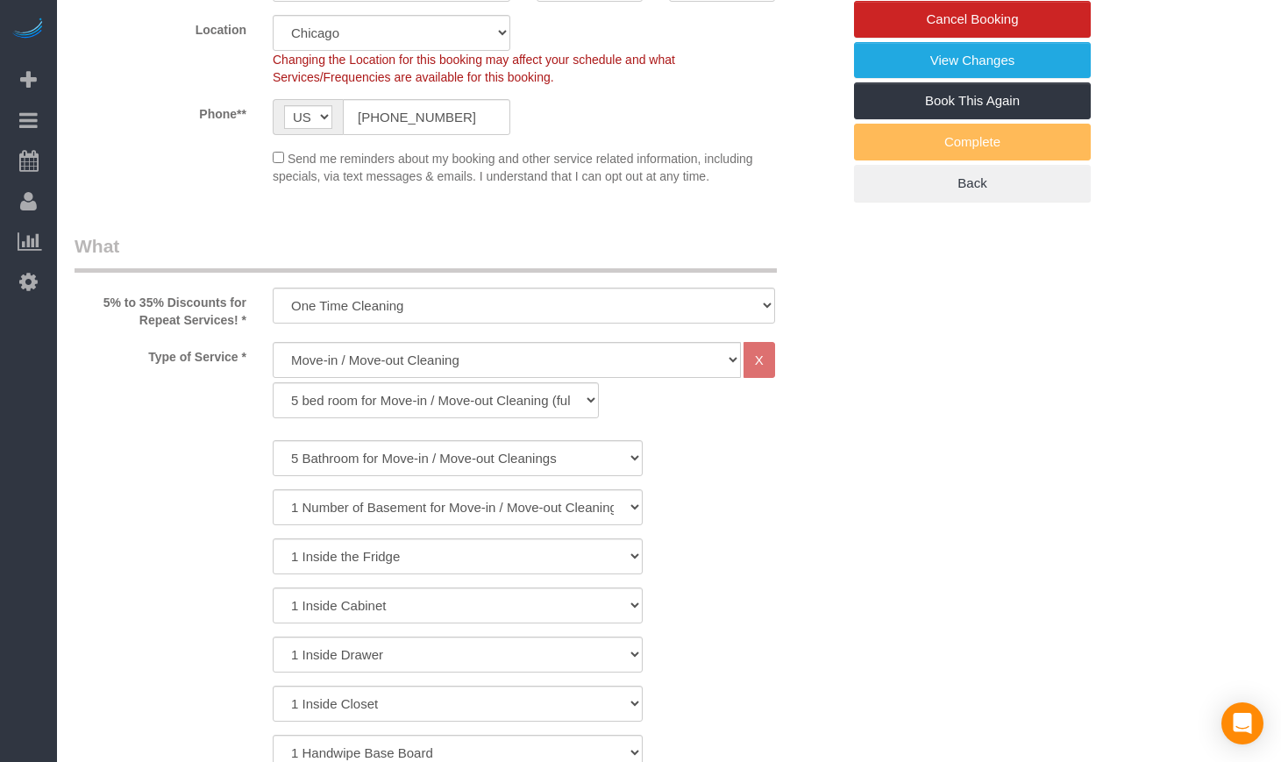
scroll to position [0, 0]
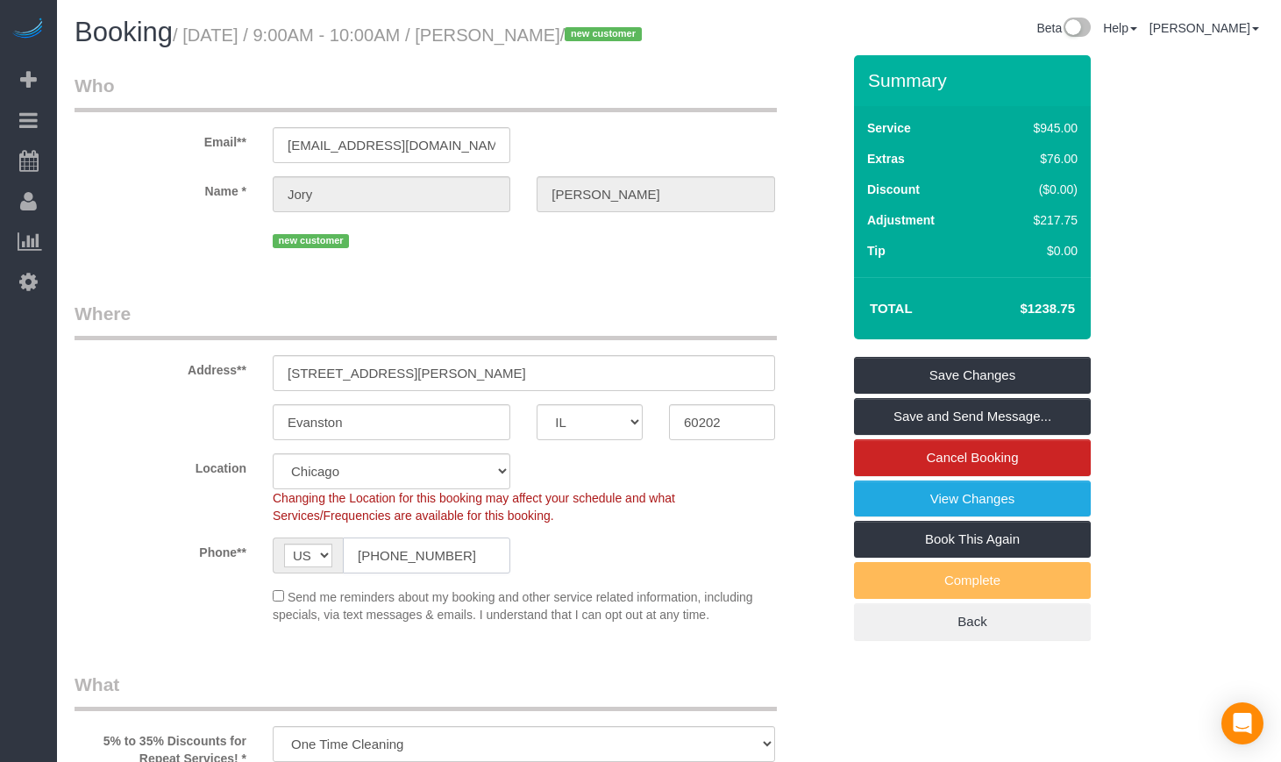
click at [451, 573] on input "[PHONE_NUMBER]" at bounding box center [426, 555] width 167 height 36
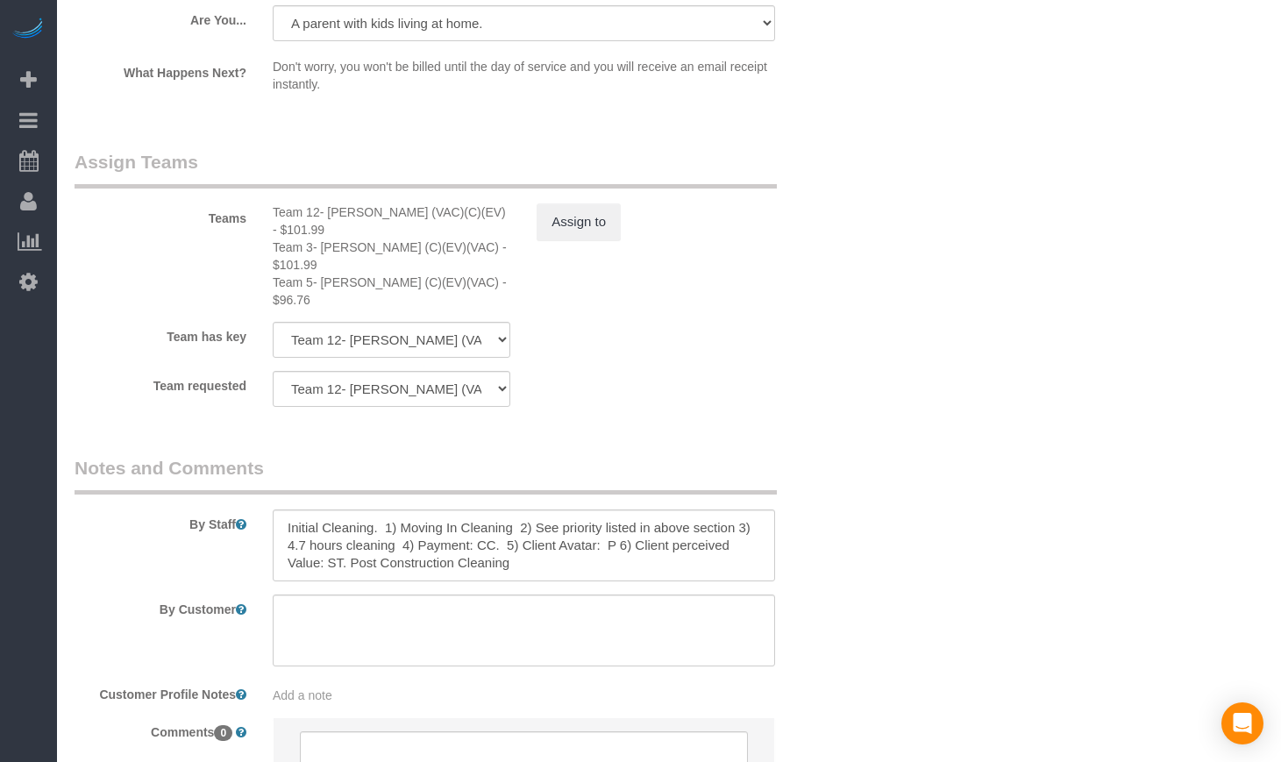
scroll to position [3251, 0]
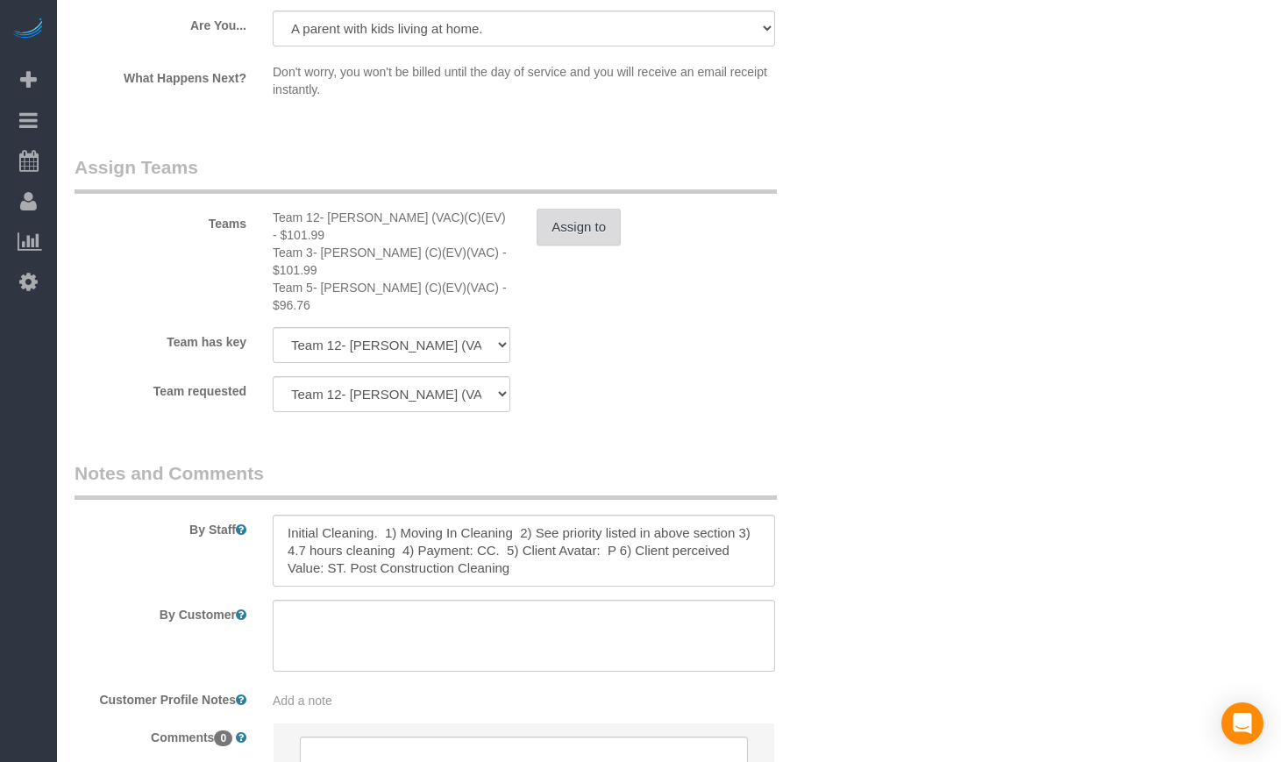
click at [592, 245] on button "Assign to" at bounding box center [578, 227] width 84 height 37
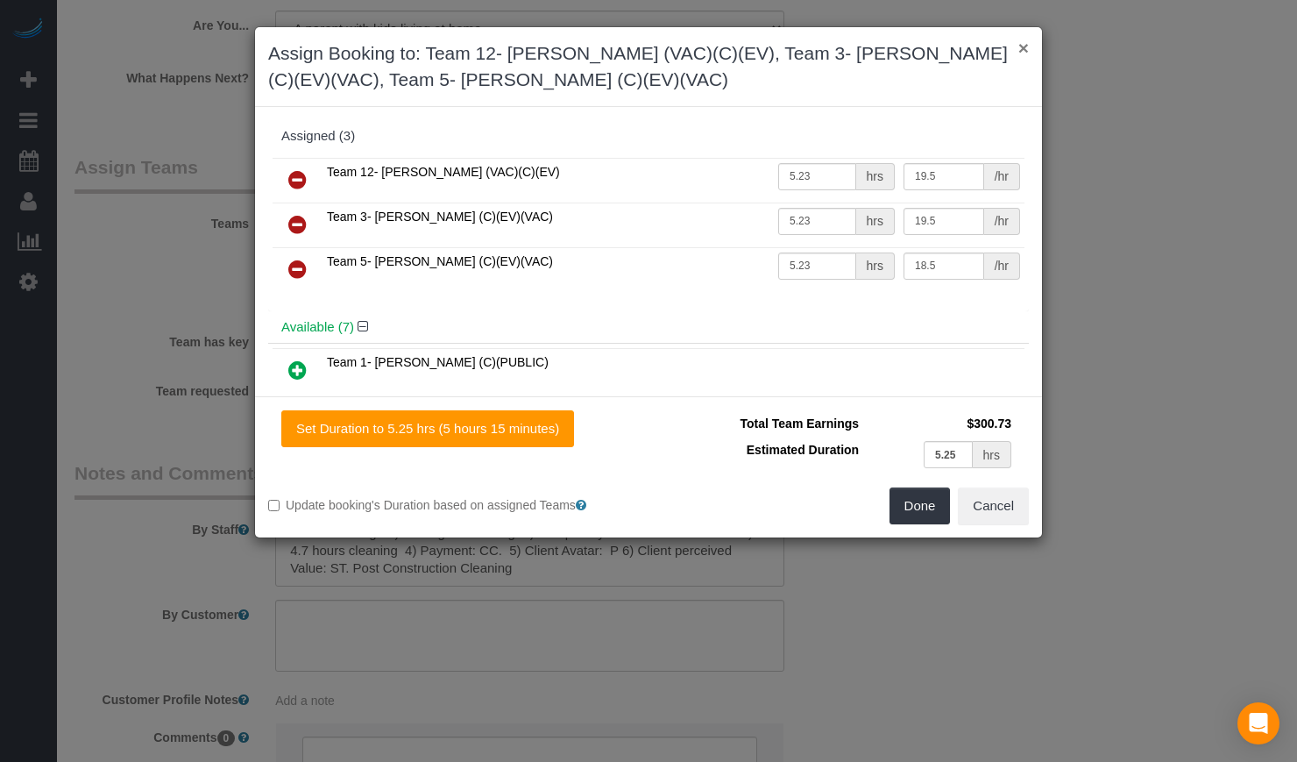
click at [1025, 48] on button "×" at bounding box center [1023, 48] width 11 height 18
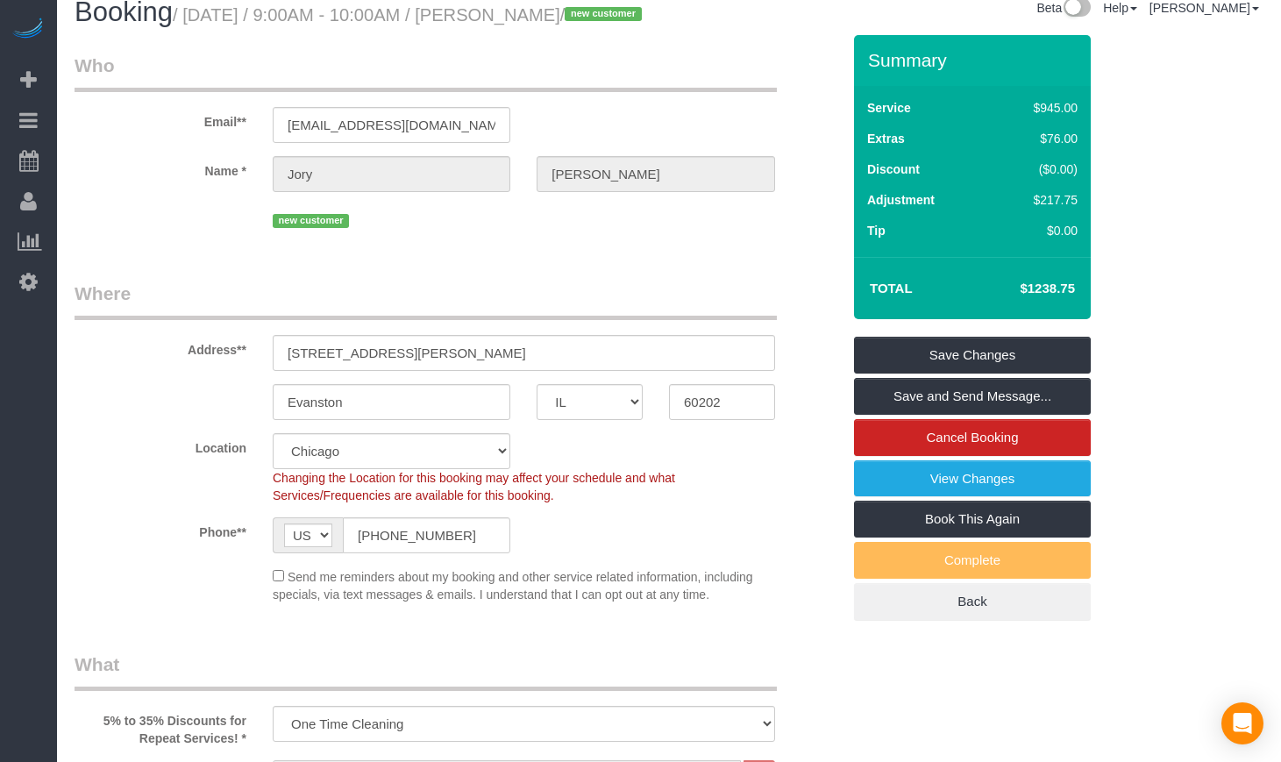
scroll to position [0, 0]
